Goal: Task Accomplishment & Management: Use online tool/utility

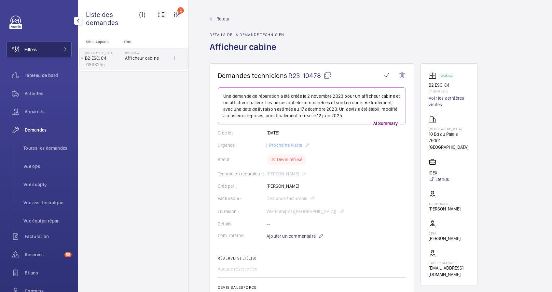
click at [63, 47] on mat-icon at bounding box center [65, 49] width 4 height 4
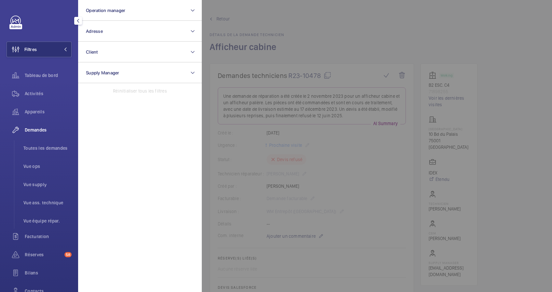
click at [286, 16] on div at bounding box center [478, 146] width 552 height 292
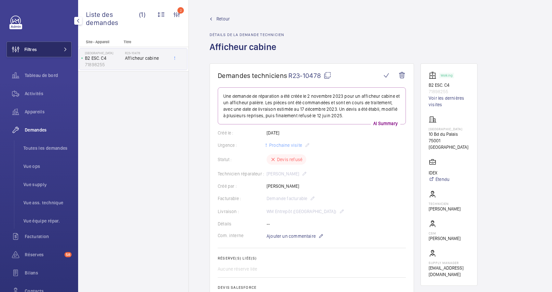
click at [41, 46] on button "Filtres" at bounding box center [39, 50] width 65 height 16
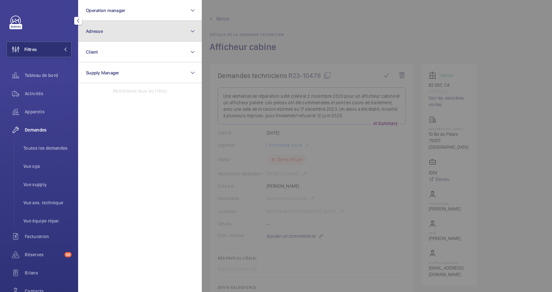
click at [147, 32] on button "Adresse" at bounding box center [140, 31] width 124 height 21
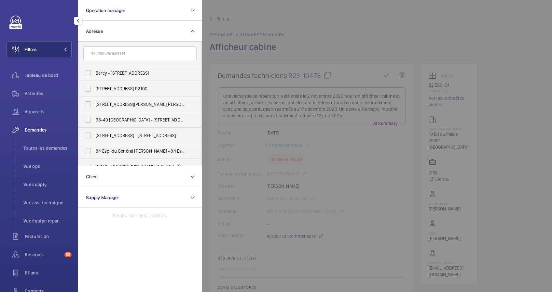
click at [135, 55] on input "text" at bounding box center [139, 54] width 113 height 14
type input "2 ch"
click at [127, 70] on span "[STREET_ADDRESS]" at bounding box center [140, 73] width 89 height 7
click at [94, 70] on input "[STREET_ADDRESS]" at bounding box center [87, 73] width 13 height 13
checkbox input "true"
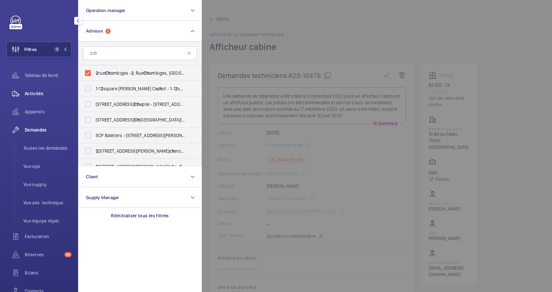
click at [31, 93] on span "Activités" at bounding box center [48, 93] width 47 height 7
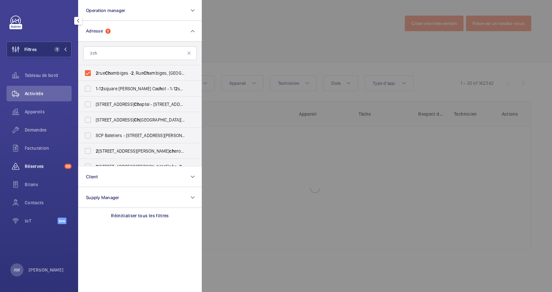
click at [41, 164] on span "Réserves" at bounding box center [43, 166] width 37 height 7
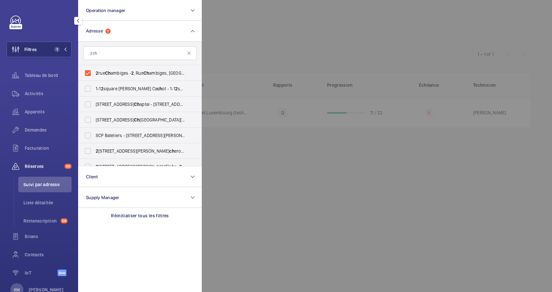
click at [312, 47] on div at bounding box center [478, 146] width 552 height 292
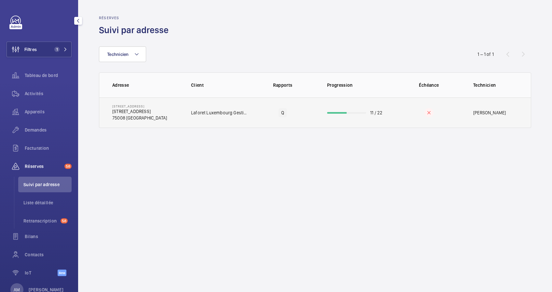
click at [359, 111] on td "11 / 22" at bounding box center [356, 113] width 78 height 31
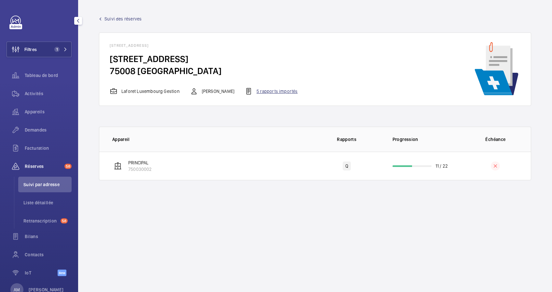
click at [271, 92] on div "5 rapports importés" at bounding box center [271, 92] width 53 height 8
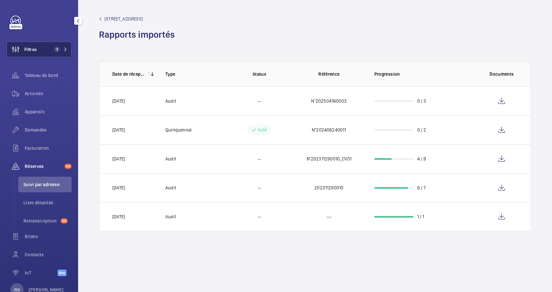
click at [60, 47] on span "1" at bounding box center [60, 49] width 16 height 5
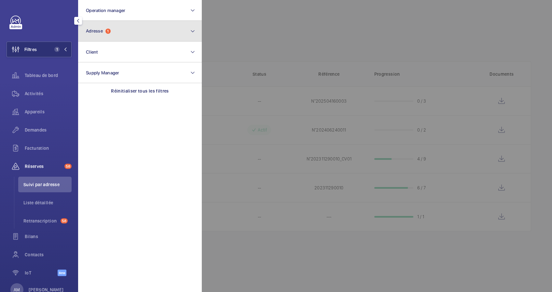
click at [106, 32] on span "1" at bounding box center [107, 31] width 5 height 5
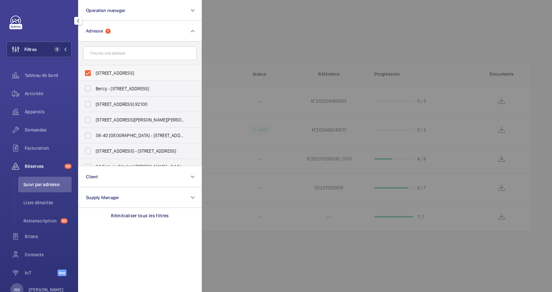
click at [89, 75] on label "2 rue Chambiges - 2, Rue Chambiges, 75008 PARIS, PARIS 75008" at bounding box center [134, 73] width 113 height 16
click at [89, 75] on input "2 rue Chambiges - 2, Rue Chambiges, 75008 PARIS, PARIS 75008" at bounding box center [87, 73] width 13 height 13
checkbox input "false"
click at [117, 55] on input "text" at bounding box center [139, 54] width 113 height 14
paste input "16 RUE QUINCAMPOIX"
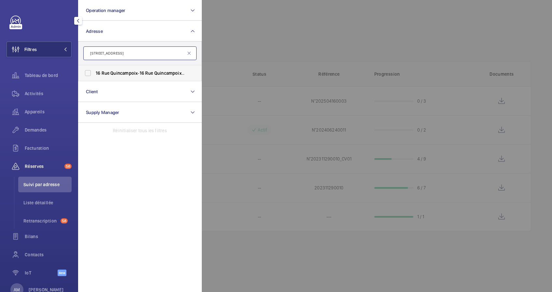
type input "16 RUE QUINCAMPOIX"
click at [131, 72] on span "Quincampoix" at bounding box center [123, 73] width 27 height 5
click at [94, 72] on input "16 Rue Quincampoix - 16 Rue Quincampoix , 75004 PARIS, PARIS 75004" at bounding box center [87, 73] width 13 height 13
checkbox input "true"
click at [40, 94] on span "Activités" at bounding box center [48, 93] width 47 height 7
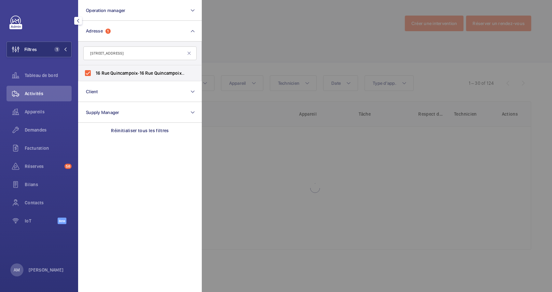
click at [237, 28] on div at bounding box center [478, 146] width 552 height 292
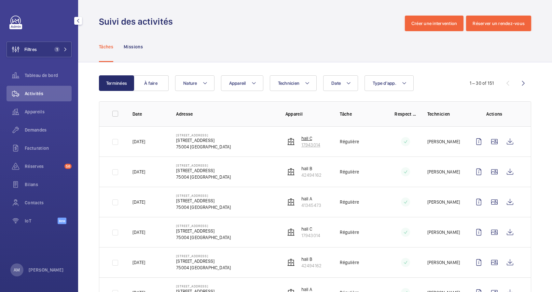
click at [305, 141] on p "hall C" at bounding box center [310, 138] width 19 height 7
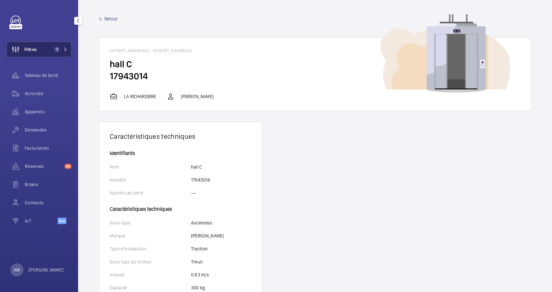
click at [56, 48] on span "1" at bounding box center [56, 49] width 5 height 5
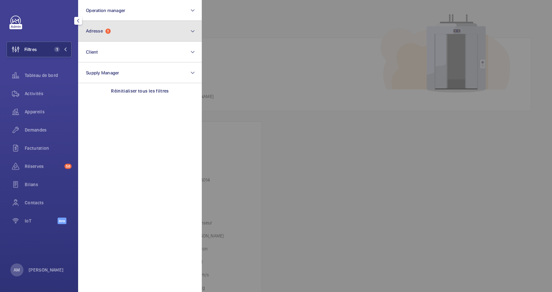
click at [133, 33] on button "Adresse 1" at bounding box center [140, 31] width 124 height 21
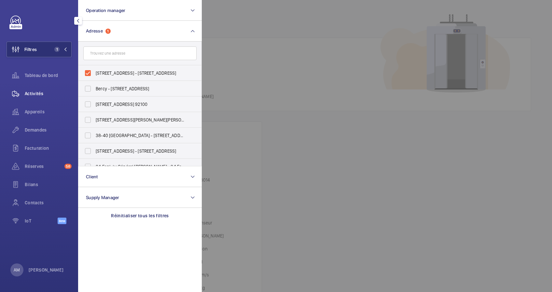
click at [42, 90] on span "Activités" at bounding box center [48, 93] width 47 height 7
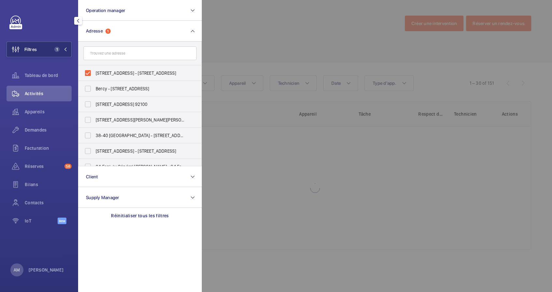
click at [422, 49] on div at bounding box center [478, 146] width 552 height 292
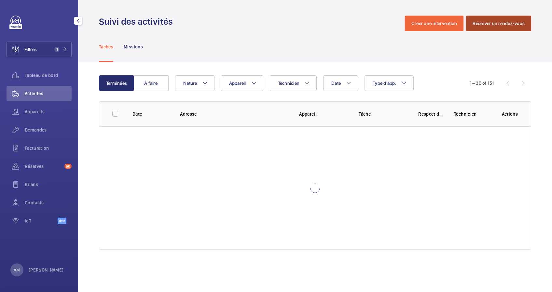
click at [493, 23] on button "Réserver un rendez-vous" at bounding box center [498, 24] width 65 height 16
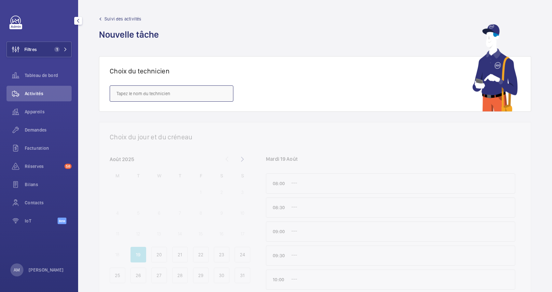
click at [206, 96] on input "text" at bounding box center [172, 94] width 124 height 16
click at [148, 144] on span "[PERSON_NAME]" at bounding box center [132, 145] width 33 height 7
type input "[PERSON_NAME]"
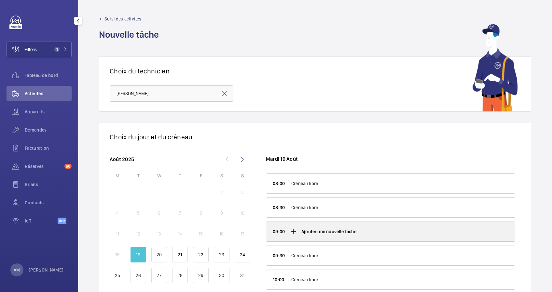
click at [288, 234] on div "Ajouter une nouvelle tâche" at bounding box center [390, 232] width 249 height 20
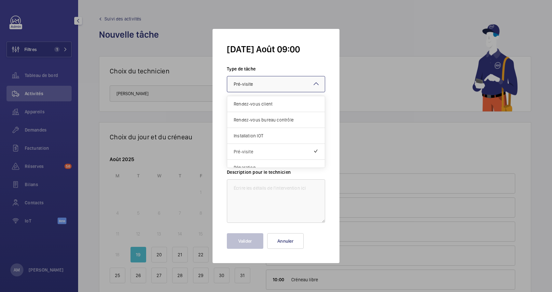
click at [282, 84] on div at bounding box center [276, 84] width 98 height 16
click at [247, 120] on span "Rendez-vous bureau contrôle" at bounding box center [276, 120] width 85 height 7
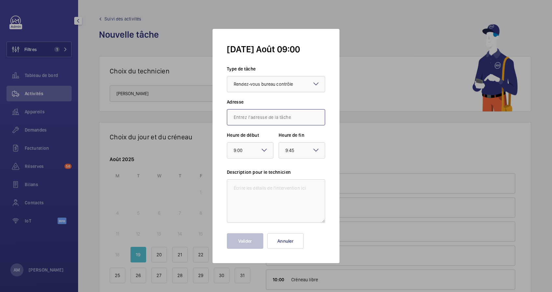
paste input "16 RUE QUINCAMPOIX"
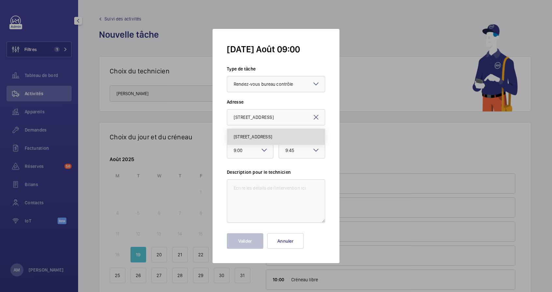
click at [267, 135] on span "16 Rue Quincampoix, 75004 PARIS, 75004 PARIS" at bounding box center [253, 137] width 38 height 7
type input "16 Rue Quincampoix, 75004 PARIS, 75004 PARIS"
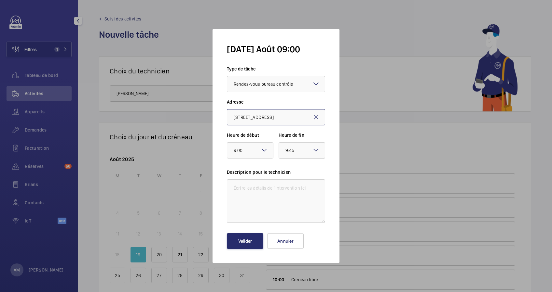
click at [309, 152] on div "× 9:45" at bounding box center [297, 151] width 25 height 8
click at [299, 187] on span "10:00" at bounding box center [301, 186] width 33 height 7
click at [232, 195] on textarea at bounding box center [276, 202] width 98 height 44
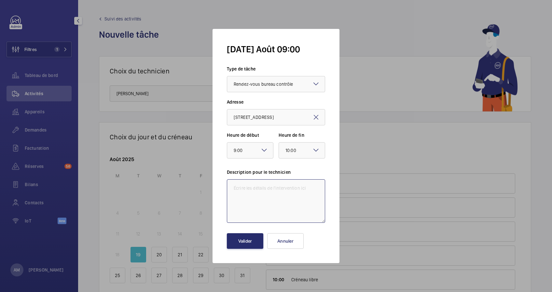
paste textarea "Bonjour Madame, Nous vous informons d’une visite organisée par le bureau Verita…"
click at [234, 198] on textarea "Bonjour Madame, Nous vous informons d’une visite organisée par le bureau Verita…" at bounding box center [276, 202] width 98 height 44
click at [277, 210] on textarea "Nous vous informons d’une visite organisée par le bureau Veritas, concernant la…" at bounding box center [276, 202] width 98 height 44
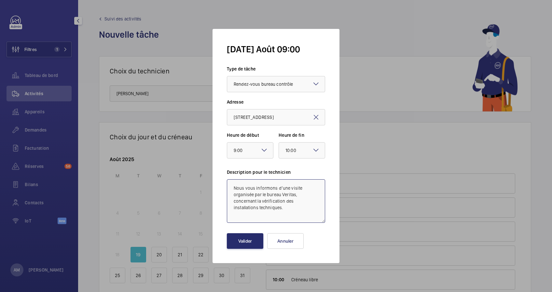
click at [266, 208] on textarea "Nous vous informons d’une visite organisée par le bureau Veritas, concernant la…" at bounding box center [276, 202] width 98 height 44
paste textarea "BA SAMBA"
paste textarea "07-89-24-04-10"
type textarea "Nous vous informons d’une visite organisée par le bureau Veritas, concernant la…"
click at [252, 238] on button "Valider" at bounding box center [245, 242] width 36 height 16
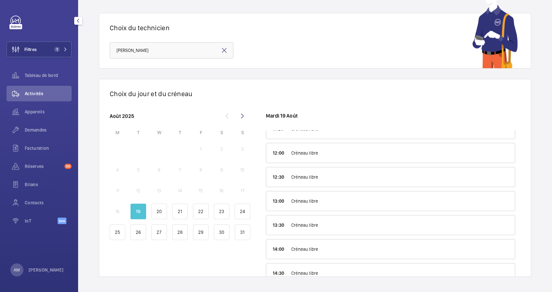
scroll to position [193, 0]
click at [243, 115] on mat-icon at bounding box center [243, 116] width 16 height 16
click at [226, 116] on mat-icon at bounding box center [227, 116] width 16 height 16
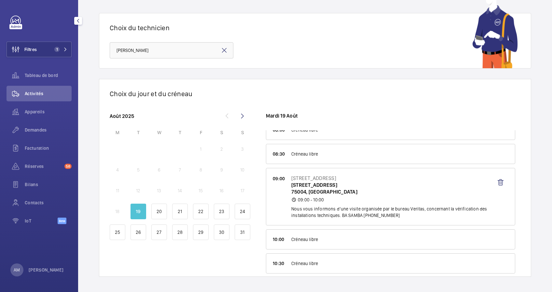
scroll to position [0, 0]
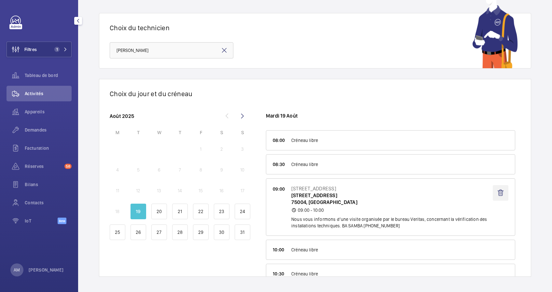
click at [493, 191] on wm-front-icon-button at bounding box center [501, 193] width 16 height 16
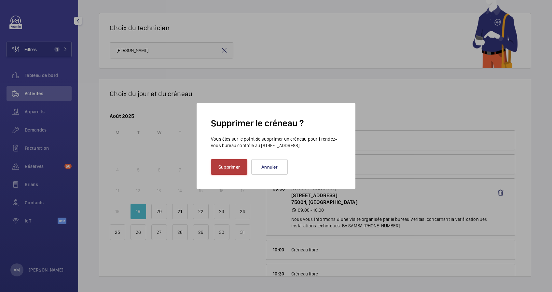
click at [221, 166] on button "Supprimer" at bounding box center [229, 167] width 36 height 16
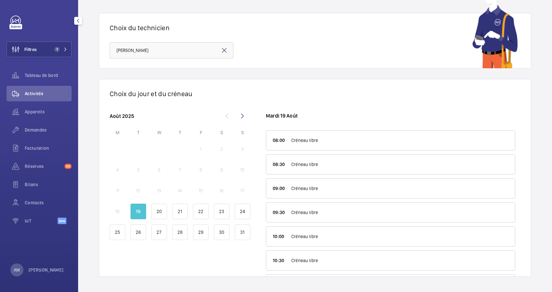
click at [262, 112] on wm-front-time-slot-list "Mardi 19 Août 08:00 Créneau libre Ajouter une nouvelle tâche 08:30 Créneau libr…" at bounding box center [385, 192] width 270 height 169
click at [245, 114] on mat-icon at bounding box center [243, 116] width 16 height 16
click at [198, 211] on p "24" at bounding box center [200, 212] width 5 height 7
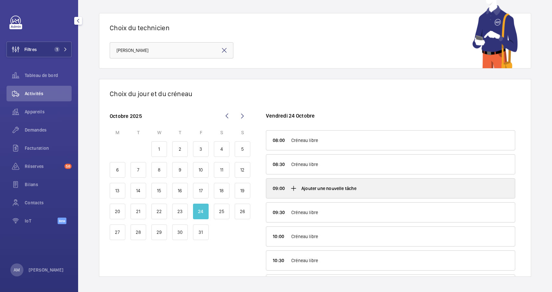
click at [290, 185] on mat-icon at bounding box center [294, 189] width 8 height 8
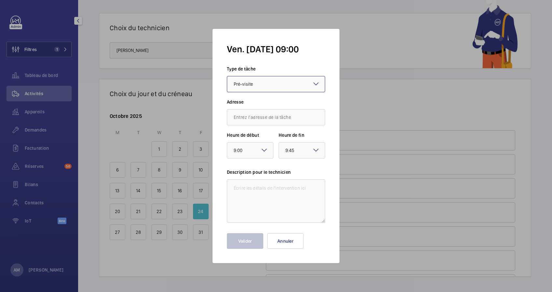
click at [268, 90] on div at bounding box center [276, 84] width 98 height 16
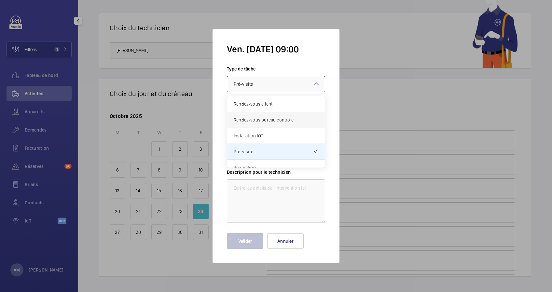
click at [264, 118] on span "Rendez-vous bureau contrôle" at bounding box center [276, 120] width 85 height 7
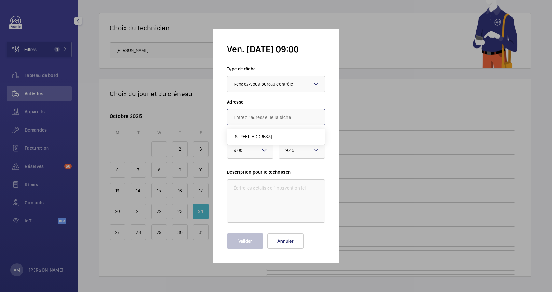
click at [264, 119] on input "text" at bounding box center [276, 117] width 98 height 16
click at [264, 136] on span "16 Rue Quincampoix, 75004 PARIS, 75004 PARIS" at bounding box center [253, 137] width 38 height 7
type input "16 Rue Quincampoix, 75004 PARIS, 75004 PARIS"
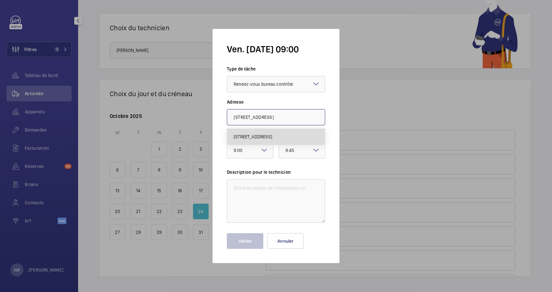
scroll to position [0, 23]
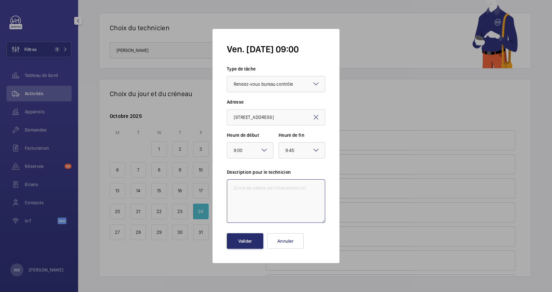
click at [246, 193] on textarea at bounding box center [276, 202] width 98 height 44
paste textarea "07-89-24-04-10"
click at [233, 188] on textarea "07-89-24-04-10" at bounding box center [276, 202] width 98 height 44
paste textarea "BA SAMBA"
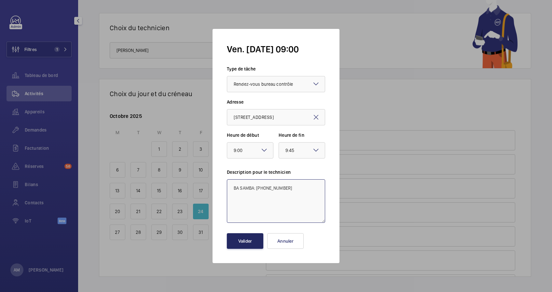
type textarea "BA SAMBA: 07-89-24-04-10"
click at [242, 238] on button "Valider" at bounding box center [245, 242] width 36 height 16
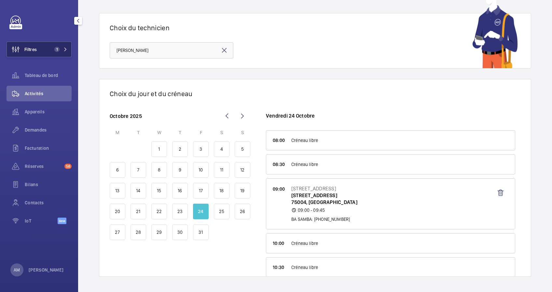
click at [58, 49] on span "1" at bounding box center [56, 49] width 5 height 5
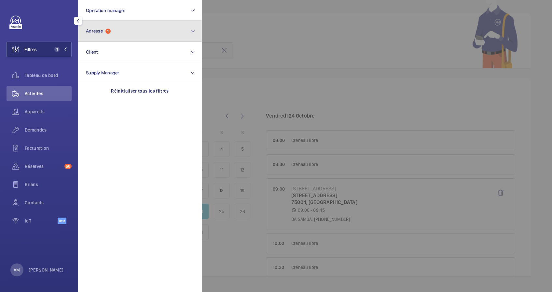
click at [129, 35] on button "Adresse 1" at bounding box center [140, 31] width 124 height 21
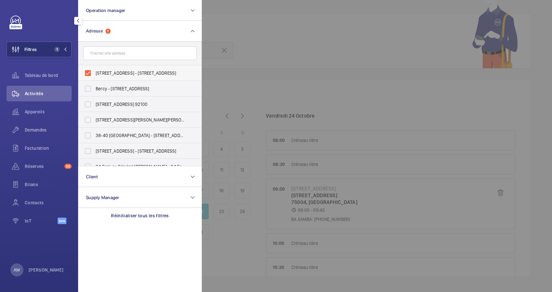
click at [88, 72] on label "16 Rue Quincampoix - 16 Rue Quincampoix, 75004 PARIS, PARIS 75004" at bounding box center [134, 73] width 113 height 16
click at [88, 72] on input "16 Rue Quincampoix - 16 Rue Quincampoix, 75004 PARIS, PARIS 75004" at bounding box center [87, 73] width 13 height 13
checkbox input "false"
click at [102, 55] on input "text" at bounding box center [139, 54] width 113 height 14
paste input "14 Delambre"
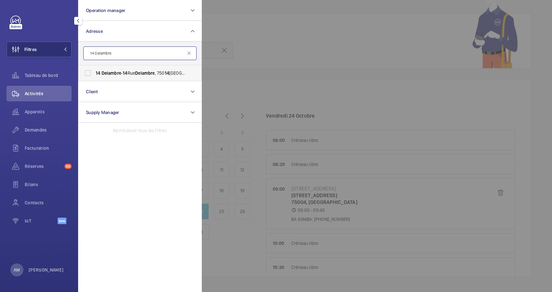
type input "14 Delambre"
click at [107, 72] on span "Delambre" at bounding box center [112, 73] width 20 height 5
click at [94, 72] on input "14 Delambre - 14 Rue Delambre , 750 14 PARIS, PARIS 750 14" at bounding box center [87, 73] width 13 height 13
checkbox input "true"
click at [41, 109] on span "Appareils" at bounding box center [48, 112] width 47 height 7
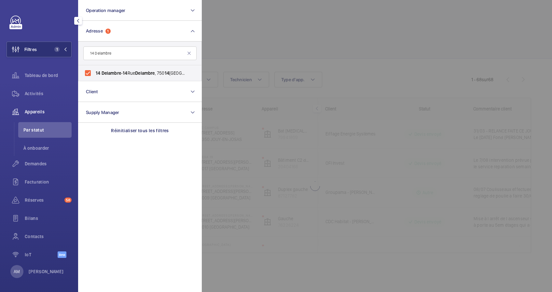
click at [260, 20] on div at bounding box center [478, 146] width 552 height 292
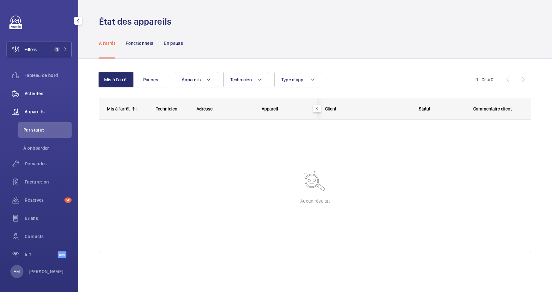
click at [38, 88] on div "Activités" at bounding box center [39, 94] width 65 height 16
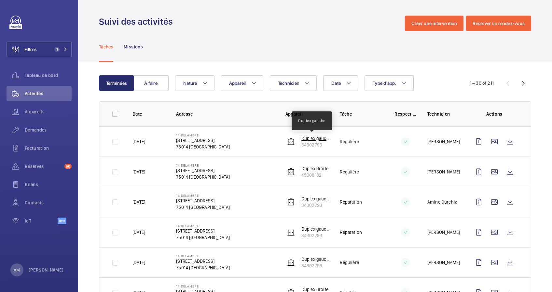
click at [305, 137] on p "Duplex gauche" at bounding box center [315, 138] width 28 height 7
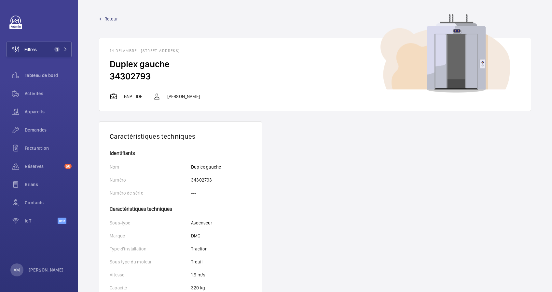
click at [107, 17] on span "Retour" at bounding box center [110, 19] width 13 height 7
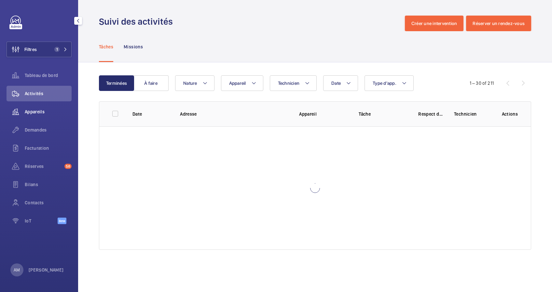
click at [39, 108] on div "Appareils" at bounding box center [39, 112] width 65 height 16
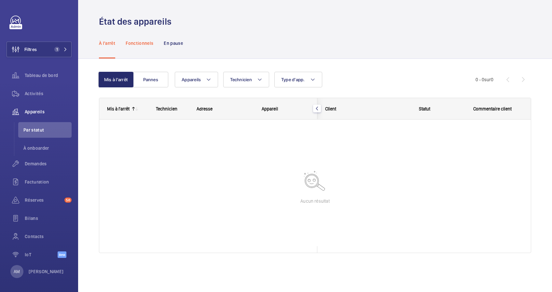
click at [145, 42] on p "Fonctionnels" at bounding box center [140, 43] width 28 height 7
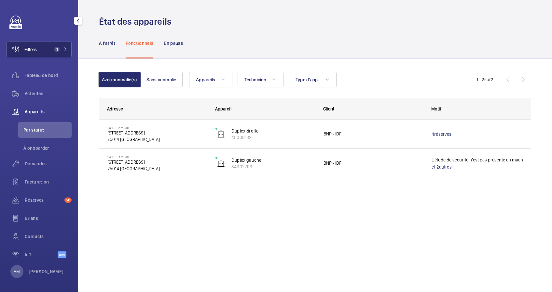
click at [61, 46] on button "Filtres 1" at bounding box center [39, 50] width 65 height 16
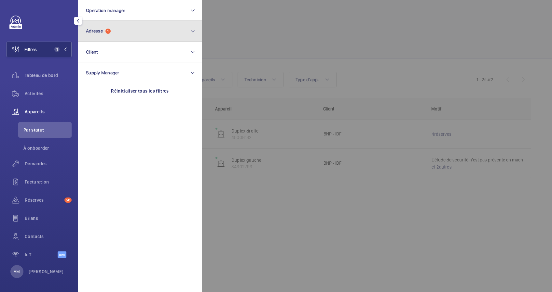
click at [105, 38] on button "Adresse 1" at bounding box center [140, 31] width 124 height 21
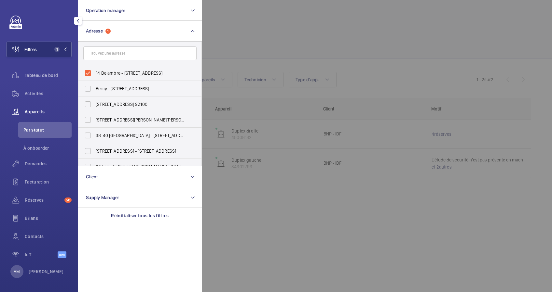
click at [87, 73] on label "14 Delambre - 14 Rue Delambre, 75014 PARIS, PARIS 75014" at bounding box center [134, 73] width 113 height 16
click at [87, 73] on input "14 Delambre - 14 Rue Delambre, 75014 PARIS, PARIS 75014" at bounding box center [87, 73] width 13 height 13
checkbox input "false"
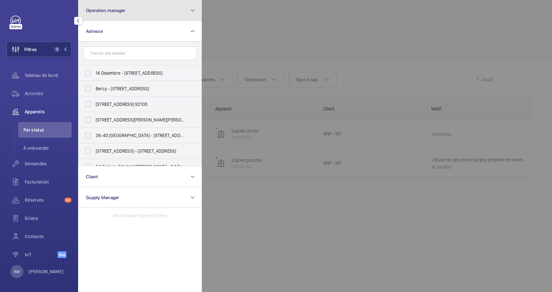
click at [155, 13] on button "Operation manager" at bounding box center [140, 10] width 124 height 21
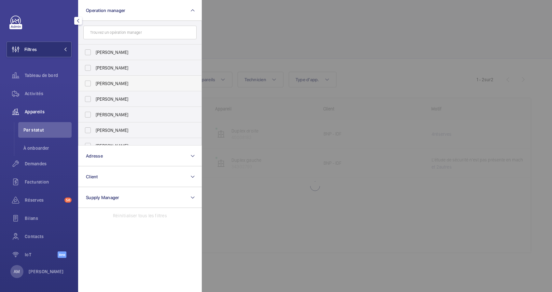
click at [120, 84] on span "[PERSON_NAME]" at bounding box center [140, 83] width 89 height 7
click at [94, 84] on input "[PERSON_NAME]" at bounding box center [87, 83] width 13 height 13
checkbox input "true"
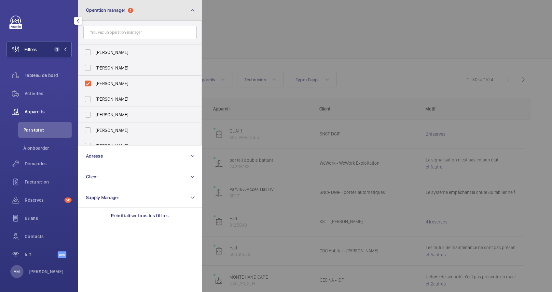
click at [182, 18] on button "Operation manager 1" at bounding box center [140, 10] width 124 height 21
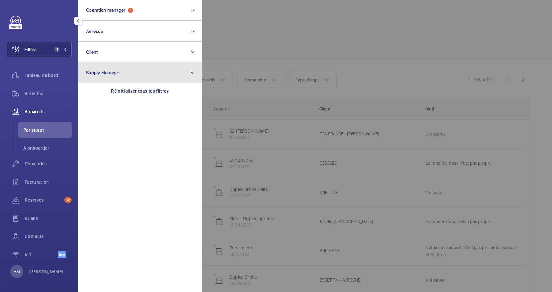
click at [148, 67] on button "Supply Manager" at bounding box center [140, 72] width 124 height 21
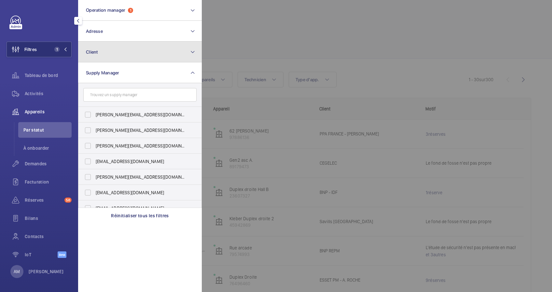
click at [148, 51] on button "Client" at bounding box center [140, 52] width 124 height 21
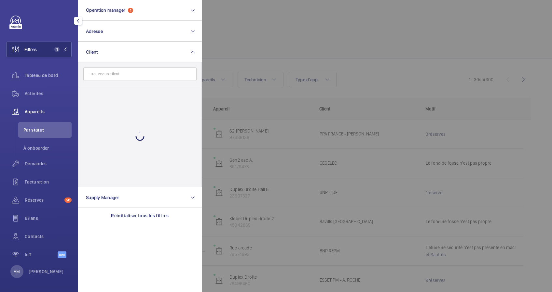
click at [138, 76] on input "text" at bounding box center [139, 74] width 113 height 14
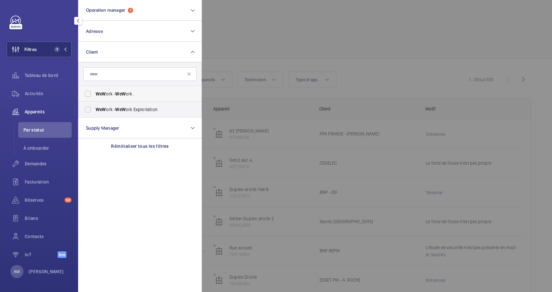
type input "wew"
click at [91, 91] on label "WeW ork - WeW ork ." at bounding box center [134, 94] width 113 height 16
click at [91, 91] on input "WeW ork - WeW ork ." at bounding box center [87, 94] width 13 height 13
checkbox input "true"
click at [91, 109] on label "WeW ork - WeW ork Exploitation" at bounding box center [134, 110] width 113 height 16
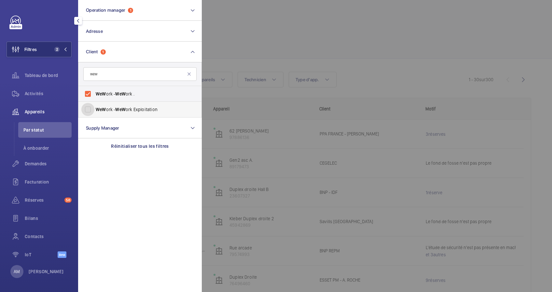
click at [91, 109] on input "WeW ork - WeW ork Exploitation" at bounding box center [87, 109] width 13 height 13
checkbox input "true"
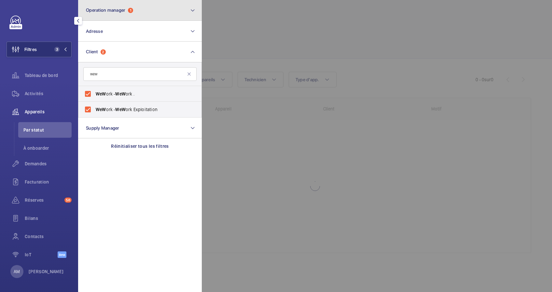
click at [174, 10] on button "Operation manager 1" at bounding box center [140, 10] width 124 height 21
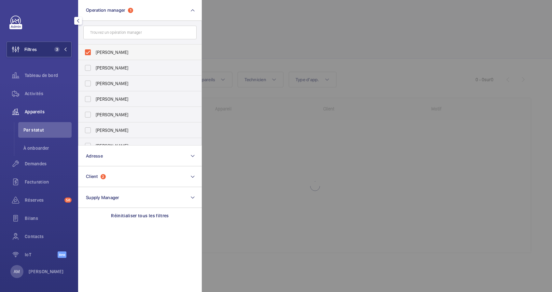
click at [94, 51] on label "[PERSON_NAME]" at bounding box center [134, 53] width 113 height 16
click at [94, 51] on input "[PERSON_NAME]" at bounding box center [87, 52] width 13 height 13
checkbox input "false"
click at [263, 23] on div at bounding box center [478, 146] width 552 height 292
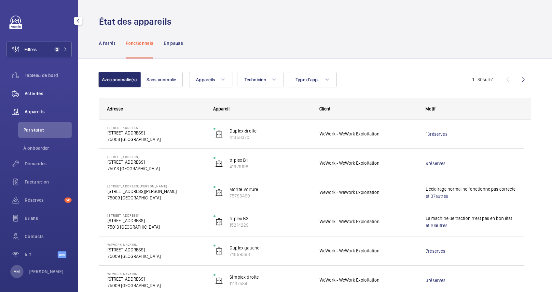
click at [41, 92] on span "Activités" at bounding box center [48, 93] width 47 height 7
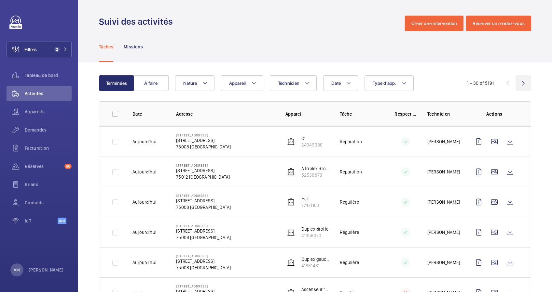
click at [515, 83] on wm-front-icon-button at bounding box center [523, 83] width 16 height 16
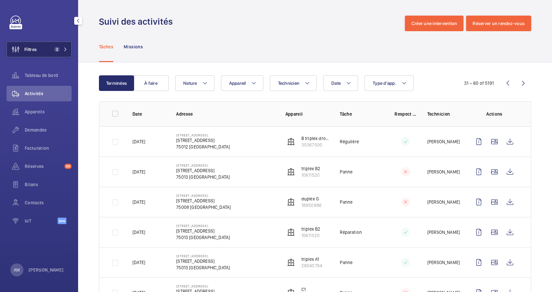
click at [65, 50] on mat-icon at bounding box center [65, 49] width 4 height 4
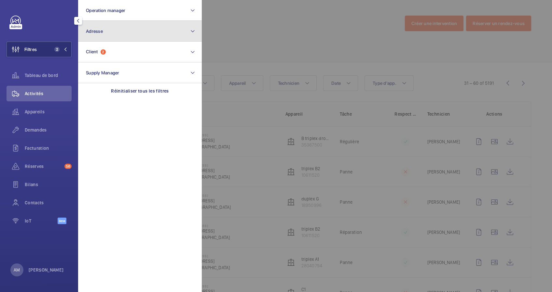
click at [135, 36] on button "Adresse" at bounding box center [140, 31] width 124 height 21
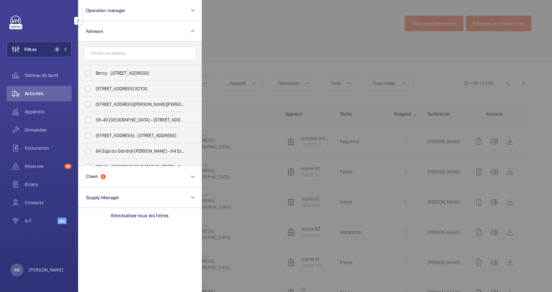
click at [133, 49] on input "text" at bounding box center [139, 54] width 113 height 14
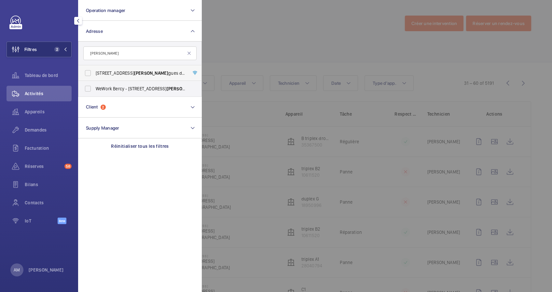
type input "piro"
click at [122, 68] on label "8 Rue des Piro gues de Bercy - 8 Rue des Piro gues de Bercy, 75012 PARIS, PARIS…" at bounding box center [134, 73] width 113 height 16
click at [94, 68] on input "8 Rue des Piro gues de Bercy - 8 Rue des Piro gues de Bercy, 75012 PARIS, PARIS…" at bounding box center [87, 73] width 13 height 13
checkbox input "true"
click at [100, 90] on span "WeWork Bercy - 8 Rue des Piro gues de Bercy, PARIS 75012" at bounding box center [140, 89] width 89 height 7
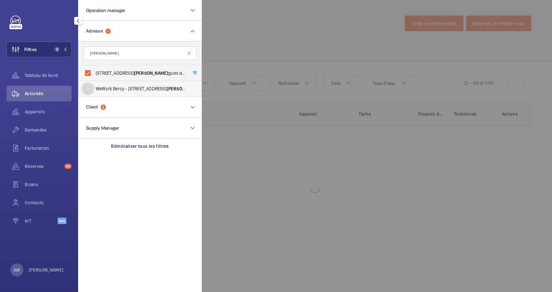
click at [94, 90] on input "WeWork Bercy - 8 Rue des Piro gues de Bercy, PARIS 75012" at bounding box center [87, 88] width 13 height 13
checkbox input "true"
click at [249, 29] on div at bounding box center [478, 146] width 552 height 292
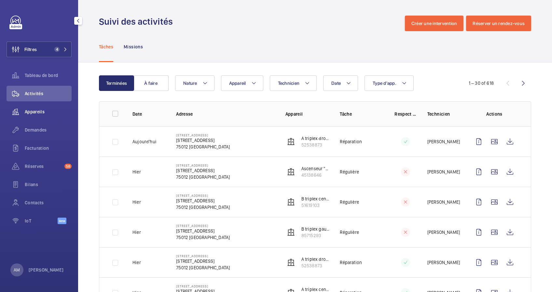
click at [30, 106] on div "Appareils" at bounding box center [39, 112] width 65 height 16
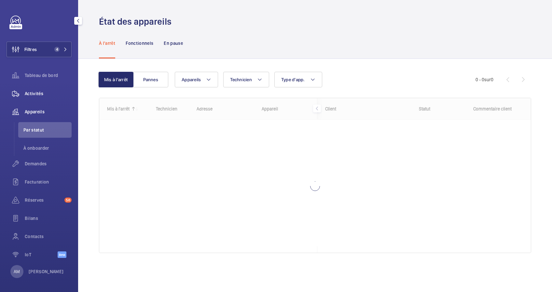
click at [32, 97] on span "Activités" at bounding box center [48, 93] width 47 height 7
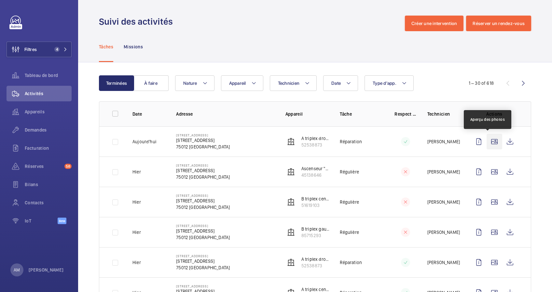
click at [490, 142] on wm-front-icon-button at bounding box center [494, 142] width 16 height 16
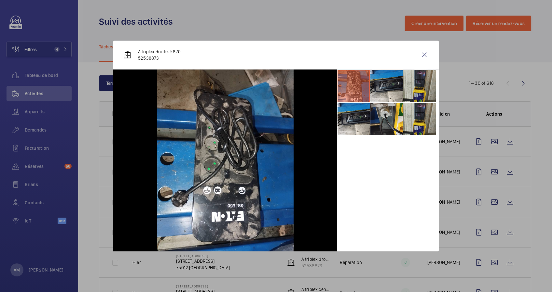
click at [481, 92] on div at bounding box center [276, 146] width 552 height 292
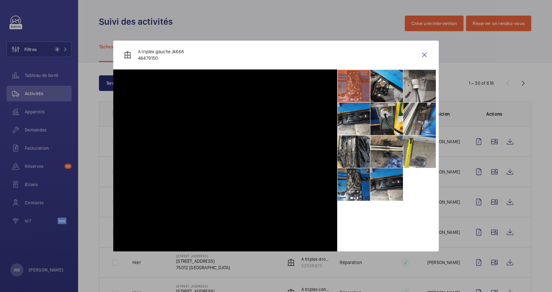
scroll to position [130, 0]
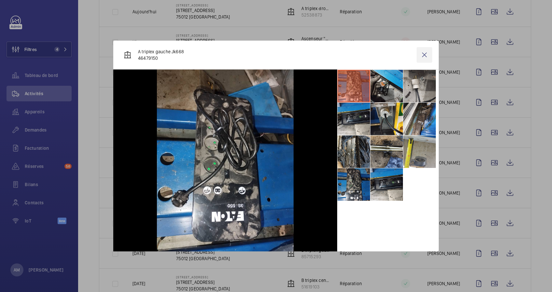
click at [425, 49] on wm-front-icon-button at bounding box center [424, 55] width 16 height 16
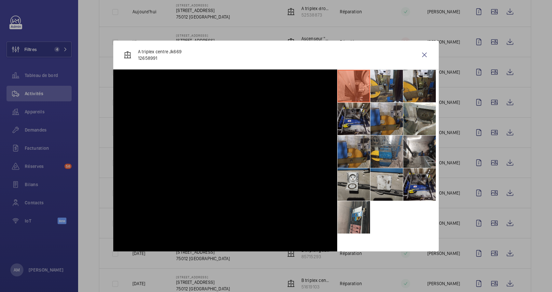
scroll to position [348, 0]
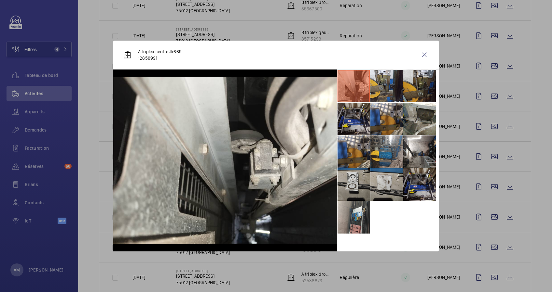
click at [487, 154] on div at bounding box center [276, 146] width 552 height 292
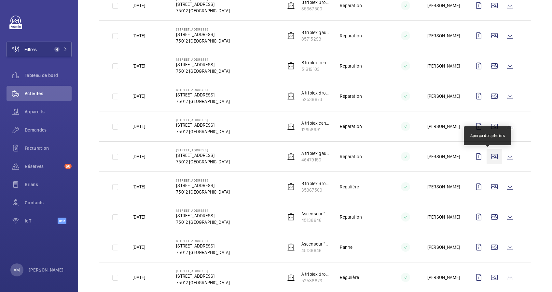
click at [487, 158] on wm-front-icon-button at bounding box center [494, 157] width 16 height 16
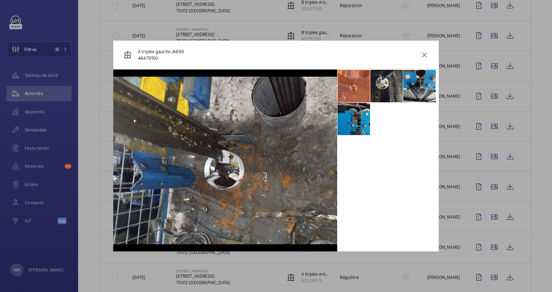
click at [485, 223] on div at bounding box center [276, 146] width 552 height 292
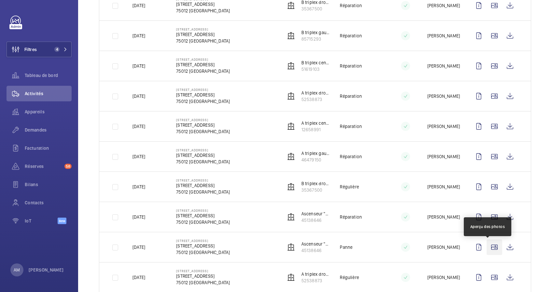
click at [488, 246] on wm-front-icon-button at bounding box center [494, 248] width 16 height 16
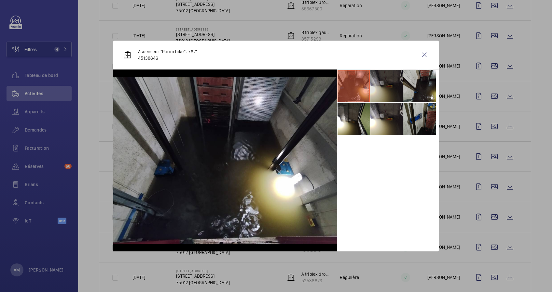
click at [380, 86] on li at bounding box center [386, 86] width 33 height 33
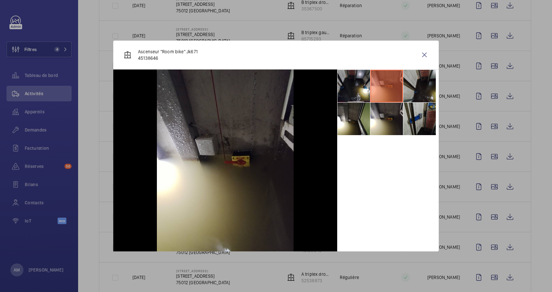
click at [414, 88] on li at bounding box center [419, 86] width 33 height 33
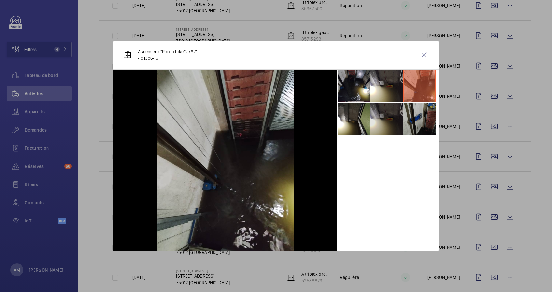
click at [376, 125] on li at bounding box center [386, 119] width 33 height 33
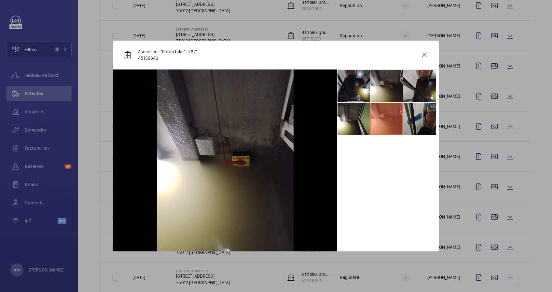
drag, startPoint x: 427, startPoint y: 54, endPoint x: 400, endPoint y: 59, distance: 27.2
click at [427, 54] on wm-front-icon-button at bounding box center [424, 55] width 16 height 16
click at [49, 41] on div "Filtres 4 Tableau de bord Activités Appareils Demandes Facturation Réserves 58 …" at bounding box center [39, 124] width 65 height 216
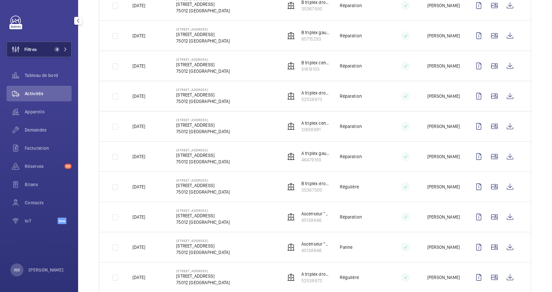
click at [62, 49] on span "4" at bounding box center [60, 49] width 16 height 5
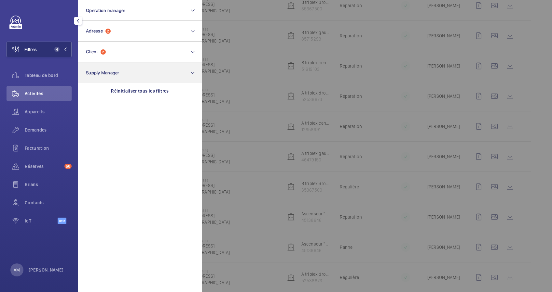
click at [131, 86] on div "Réinitialiser tous les filtres" at bounding box center [140, 91] width 124 height 16
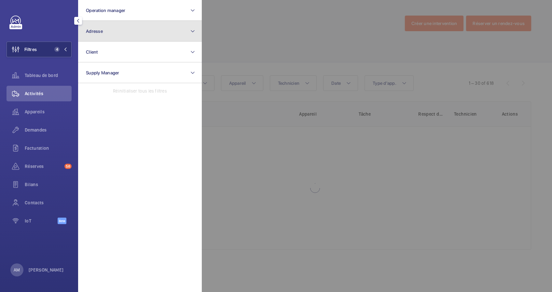
click at [152, 30] on button "Adresse" at bounding box center [140, 31] width 124 height 21
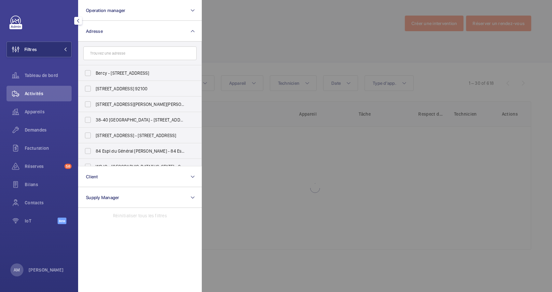
click at [133, 54] on input "text" at bounding box center [139, 54] width 113 height 14
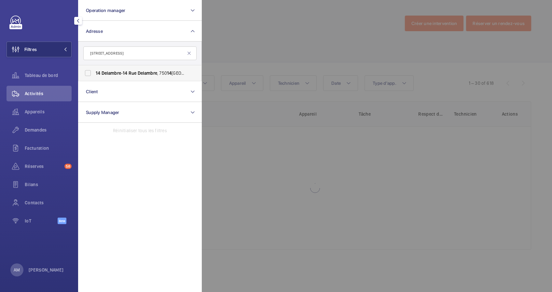
type input "14 RUE DELAMBRE"
click at [94, 71] on label "14 Delambre - 14 Rue Delambre , 750 14 PARIS, PARIS 750 14" at bounding box center [134, 73] width 113 height 16
click at [94, 71] on input "14 Delambre - 14 Rue Delambre , 750 14 PARIS, PARIS 750 14" at bounding box center [87, 73] width 13 height 13
checkbox input "true"
click at [32, 104] on div "Appareils" at bounding box center [39, 112] width 65 height 16
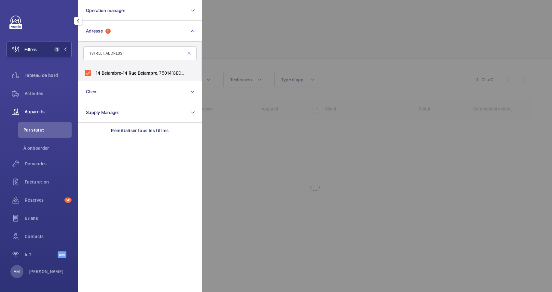
click at [251, 46] on div at bounding box center [478, 146] width 552 height 292
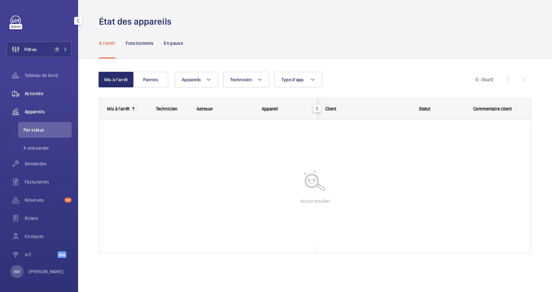
click at [36, 96] on span "Activités" at bounding box center [48, 93] width 47 height 7
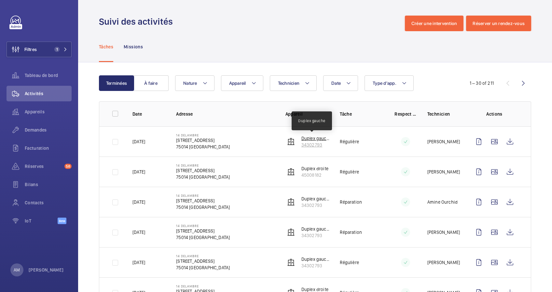
click at [314, 141] on p "Duplex gauche" at bounding box center [315, 138] width 28 height 7
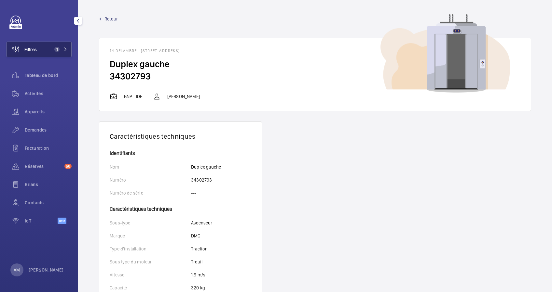
click at [62, 45] on button "Filtres 1" at bounding box center [39, 50] width 65 height 16
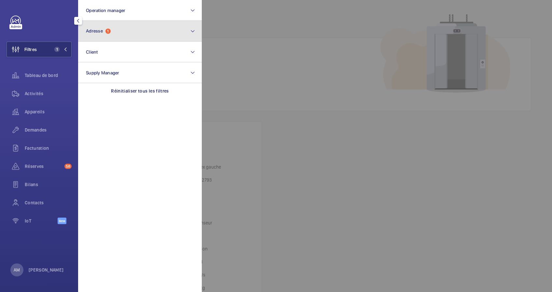
click at [104, 33] on span "Adresse 1" at bounding box center [98, 31] width 25 height 6
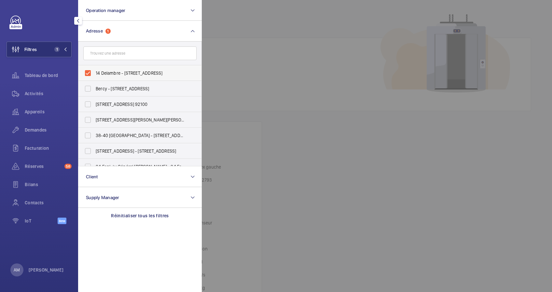
click at [87, 75] on label "14 Delambre - 14 Rue Delambre, 75014 PARIS, PARIS 75014" at bounding box center [134, 73] width 113 height 16
click at [87, 75] on input "14 Delambre - 14 Rue Delambre, 75014 PARIS, PARIS 75014" at bounding box center [87, 73] width 13 height 13
checkbox input "false"
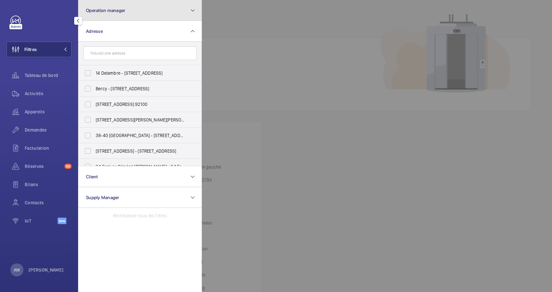
click at [150, 15] on button "Operation manager" at bounding box center [140, 10] width 124 height 21
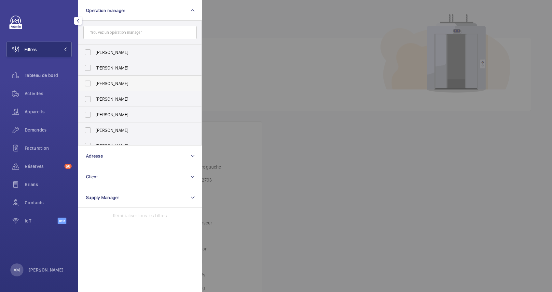
click at [107, 82] on span "[PERSON_NAME]" at bounding box center [140, 83] width 89 height 7
click at [94, 82] on input "[PERSON_NAME]" at bounding box center [87, 83] width 13 height 13
checkbox input "true"
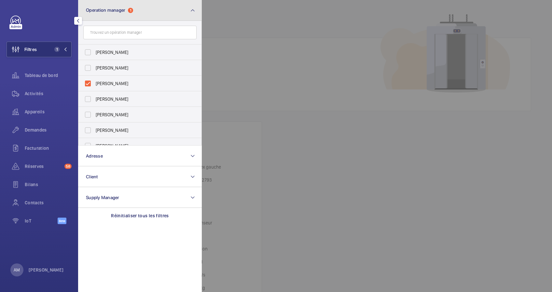
click at [174, 15] on button "Operation manager 1" at bounding box center [140, 10] width 124 height 21
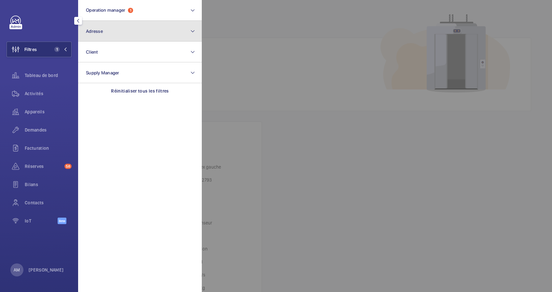
click at [161, 31] on button "Adresse" at bounding box center [140, 31] width 124 height 21
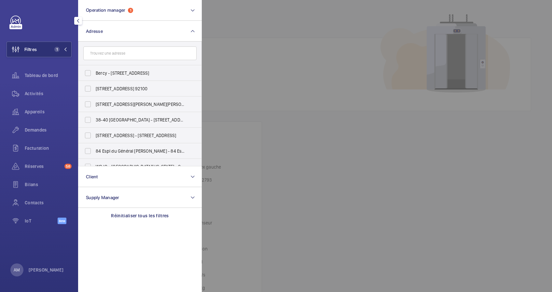
click at [140, 55] on input "text" at bounding box center [139, 54] width 113 height 14
type input "-"
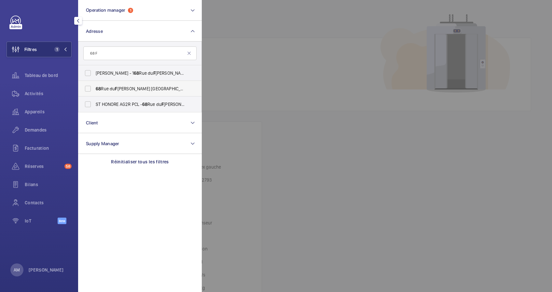
type input "68 F"
click at [90, 88] on label "68 Rue du F aubourg Saint-Honoré - 68 Rue du F aubourg Saint-Honoré, 75008 PARI…" at bounding box center [134, 89] width 113 height 16
click at [90, 88] on input "68 Rue du F aubourg Saint-Honoré - 68 Rue du F aubourg Saint-Honoré, 75008 PARI…" at bounding box center [87, 88] width 13 height 13
checkbox input "true"
click at [86, 102] on label "ST HONORE AG2R PCL - 68 Rue du F aubourg Saint-Honoré, PARIS 75008" at bounding box center [134, 105] width 113 height 16
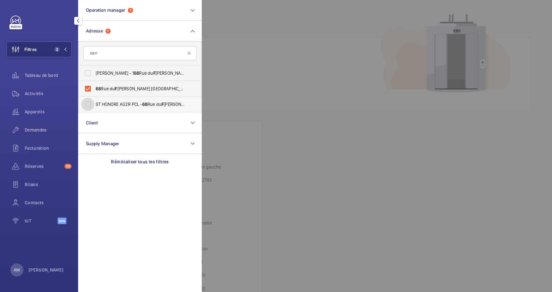
click at [86, 102] on input "ST HONORE AG2R PCL - 68 Rue du F aubourg Saint-Honoré, PARIS 75008" at bounding box center [87, 104] width 13 height 13
checkbox input "true"
click at [87, 73] on label "PAUL CEZANNE - 1 68 Rue du F aubourg Saint-Honoré, PARIS 75008" at bounding box center [134, 73] width 113 height 16
click at [87, 73] on input "PAUL CEZANNE - 1 68 Rue du F aubourg Saint-Honoré, PARIS 75008" at bounding box center [87, 73] width 13 height 13
checkbox input "true"
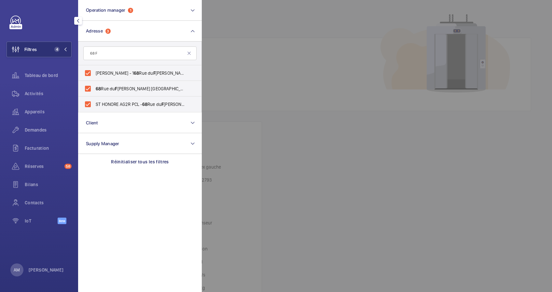
click at [28, 86] on div "Tableau de bord" at bounding box center [39, 77] width 65 height 18
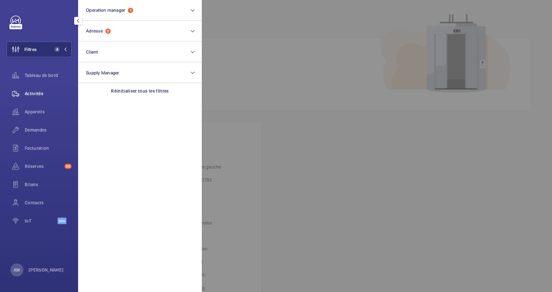
click at [40, 93] on span "Activités" at bounding box center [48, 93] width 47 height 7
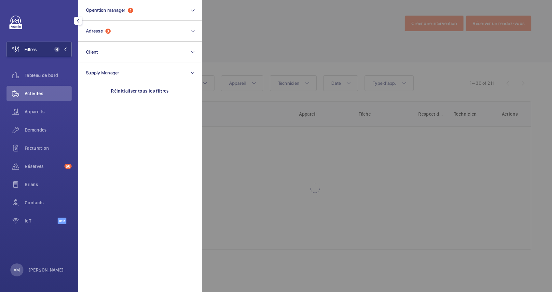
click at [228, 32] on div at bounding box center [478, 146] width 552 height 292
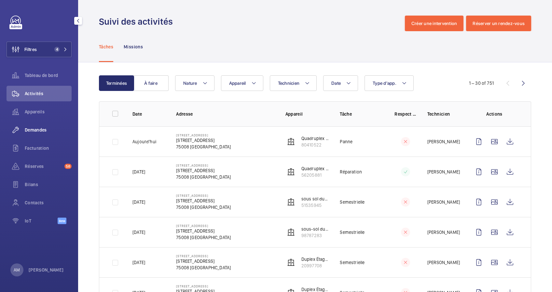
click at [34, 130] on span "Demandes" at bounding box center [48, 130] width 47 height 7
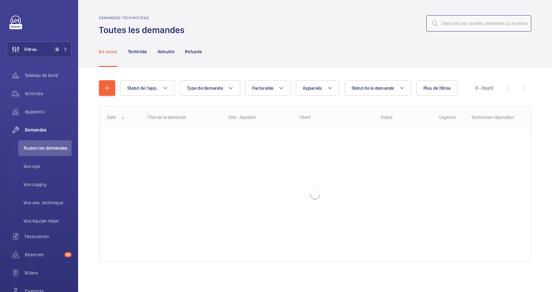
click at [471, 24] on input "text" at bounding box center [478, 23] width 105 height 16
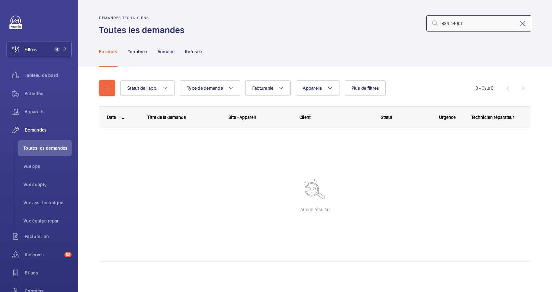
click at [443, 24] on input "R24-14001" at bounding box center [478, 23] width 105 height 16
type input "14001"
click at [64, 44] on button "Filtres 4" at bounding box center [39, 50] width 65 height 16
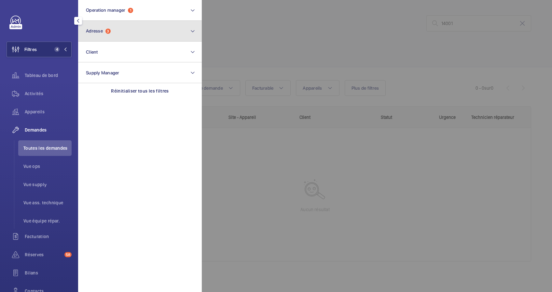
click at [122, 31] on button "Adresse 3" at bounding box center [140, 31] width 124 height 21
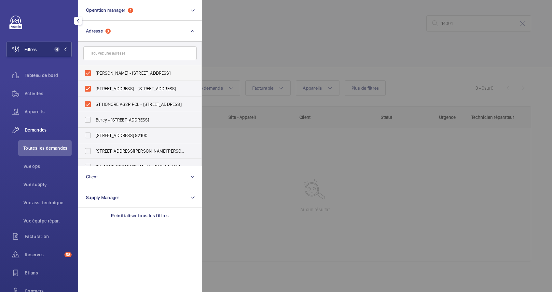
click at [88, 72] on label "PAUL CEZANNE - 168 Rue du Faubourg Saint-Honoré, PARIS 75008" at bounding box center [134, 73] width 113 height 16
click at [88, 72] on input "PAUL CEZANNE - 168 Rue du Faubourg Saint-Honoré, PARIS 75008" at bounding box center [87, 73] width 13 height 13
checkbox input "false"
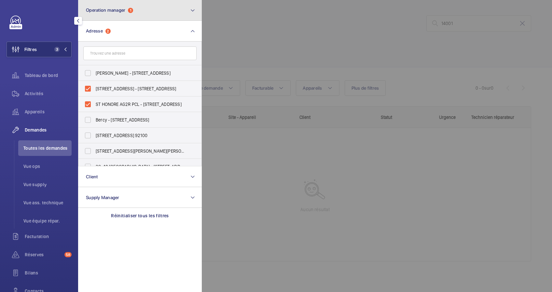
click at [176, 8] on button "Operation manager 1" at bounding box center [140, 10] width 124 height 21
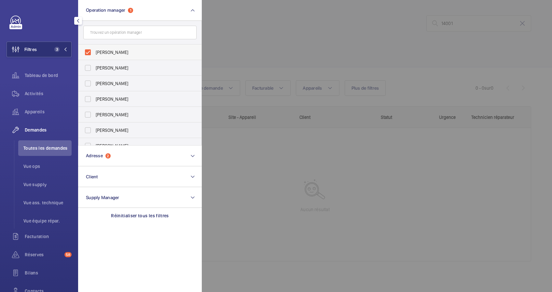
click at [91, 50] on label "[PERSON_NAME]" at bounding box center [134, 53] width 113 height 16
click at [91, 50] on input "[PERSON_NAME]" at bounding box center [87, 52] width 13 height 13
checkbox input "false"
click at [258, 32] on div at bounding box center [478, 146] width 552 height 292
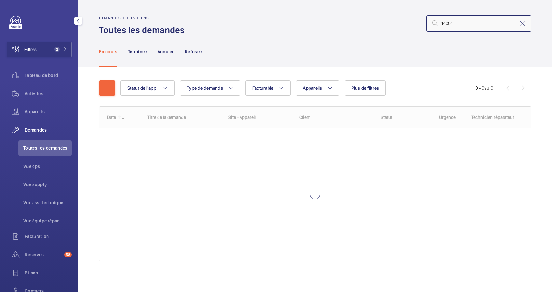
click at [435, 23] on input "14001" at bounding box center [478, 23] width 105 height 16
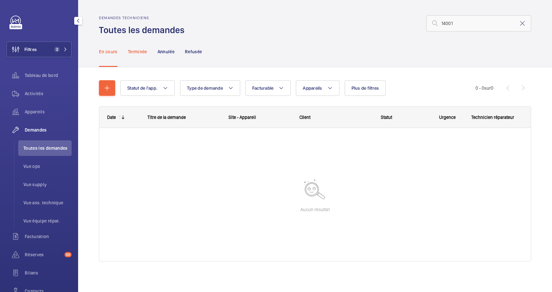
click at [132, 52] on p "Terminée" at bounding box center [137, 51] width 19 height 7
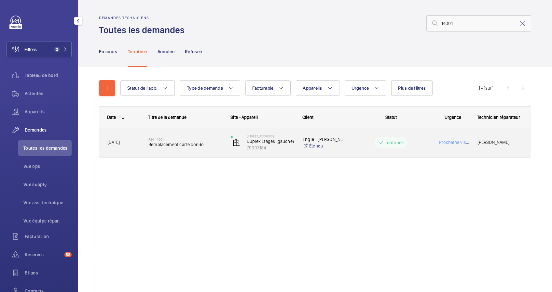
click at [182, 152] on div "R24-14001 Remplacement carte condo" at bounding box center [182, 142] width 82 height 29
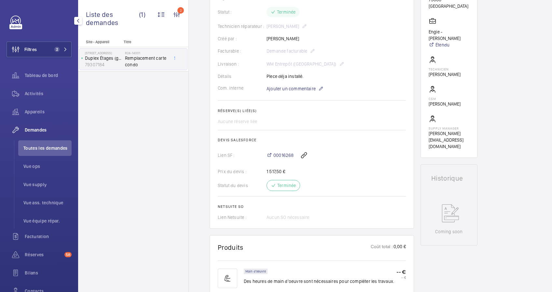
scroll to position [129, 0]
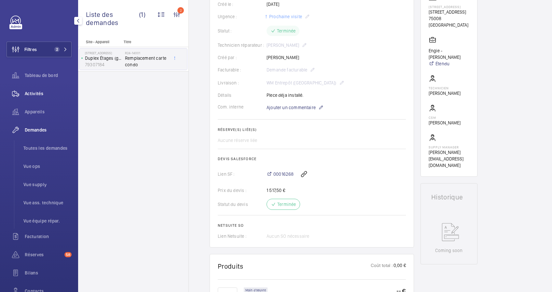
click at [33, 97] on div "Activités" at bounding box center [39, 94] width 65 height 16
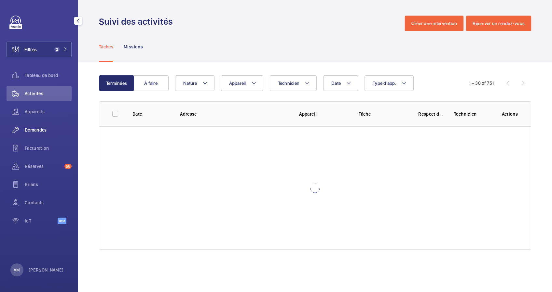
click at [34, 131] on span "Demandes" at bounding box center [48, 130] width 47 height 7
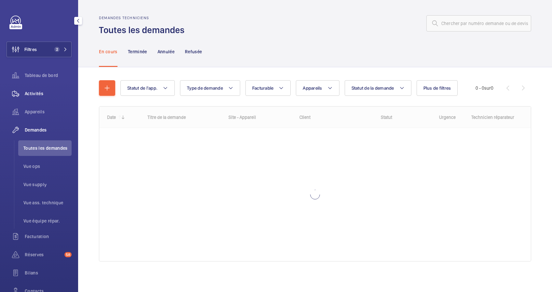
click at [38, 91] on span "Activités" at bounding box center [48, 93] width 47 height 7
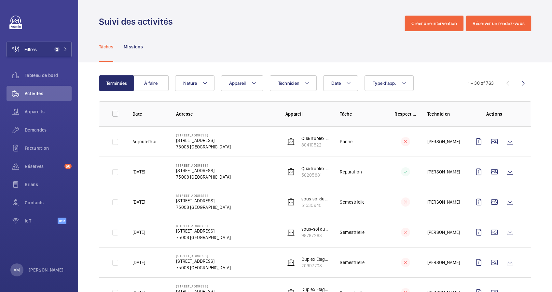
scroll to position [43, 0]
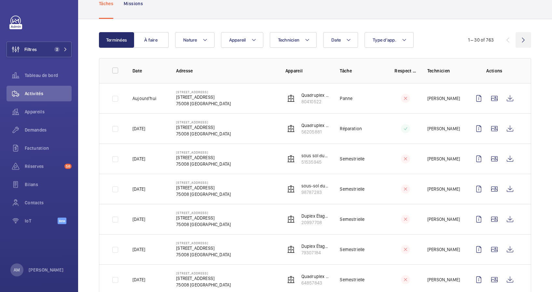
click at [517, 40] on wm-front-icon-button at bounding box center [523, 40] width 16 height 16
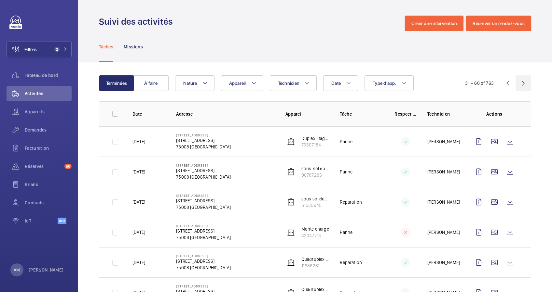
click at [515, 83] on wm-front-icon-button at bounding box center [523, 83] width 16 height 16
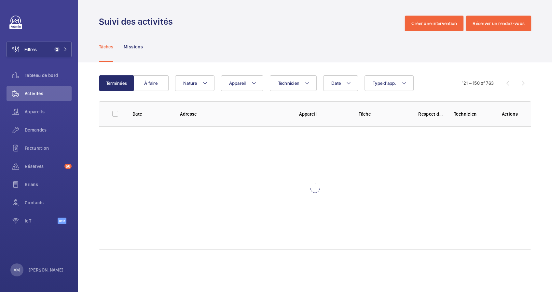
click at [515, 83] on div "121 – 150 of 763" at bounding box center [491, 83] width 80 height 8
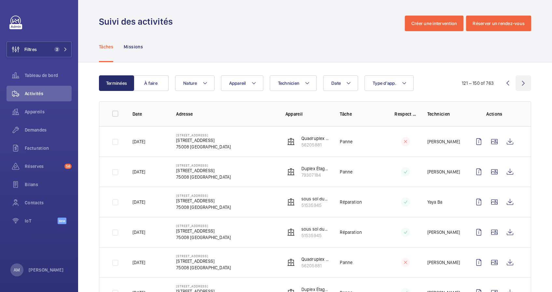
click at [515, 83] on wm-front-icon-button at bounding box center [523, 83] width 16 height 16
click at [516, 86] on wm-front-icon-button at bounding box center [523, 83] width 16 height 16
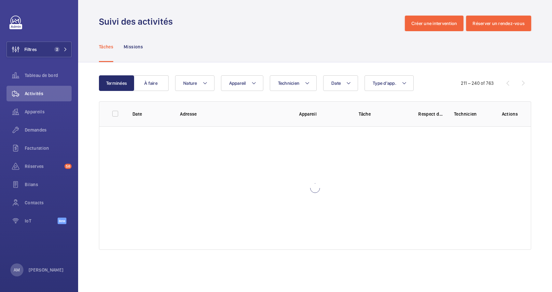
click at [516, 86] on div "211 – 240 of 763" at bounding box center [490, 83] width 81 height 8
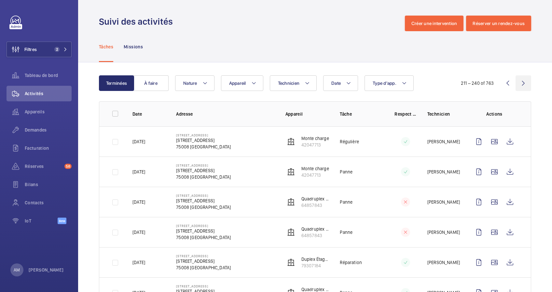
click at [519, 85] on wm-front-icon-button at bounding box center [523, 83] width 16 height 16
click at [500, 82] on wm-front-icon-button at bounding box center [508, 83] width 16 height 16
click at [503, 83] on wm-front-icon-button at bounding box center [508, 83] width 16 height 16
click at [505, 83] on wm-front-icon-button at bounding box center [508, 83] width 16 height 16
click at [501, 84] on wm-front-icon-button at bounding box center [508, 83] width 16 height 16
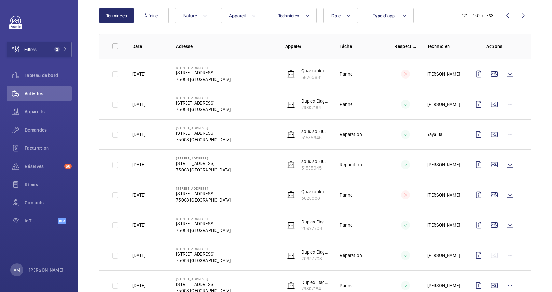
scroll to position [87, 0]
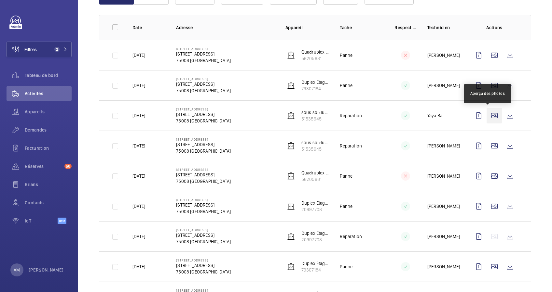
click at [487, 111] on wm-front-icon-button at bounding box center [494, 116] width 16 height 16
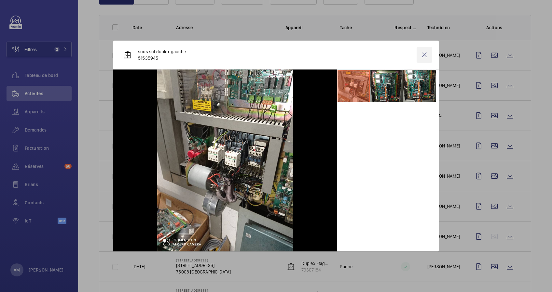
click at [424, 55] on wm-front-icon-button at bounding box center [424, 55] width 16 height 16
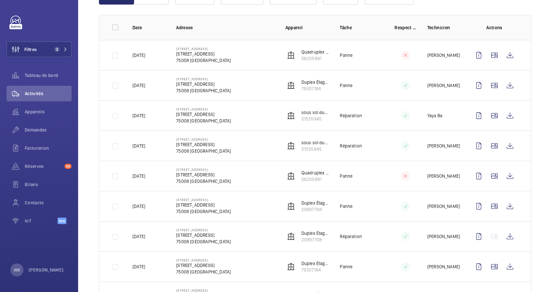
click at [502, 176] on wm-front-icon-button at bounding box center [510, 177] width 16 height 16
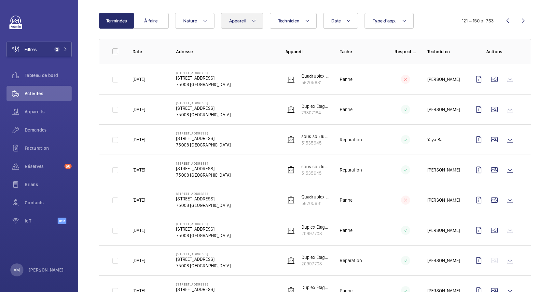
scroll to position [0, 0]
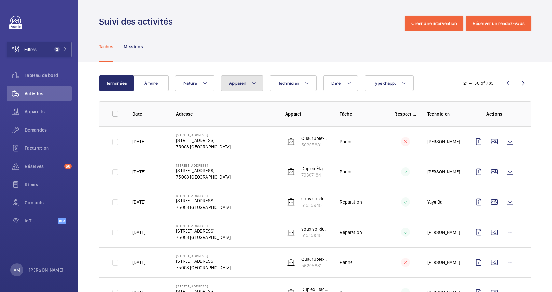
click at [253, 83] on mat-icon at bounding box center [253, 83] width 5 height 8
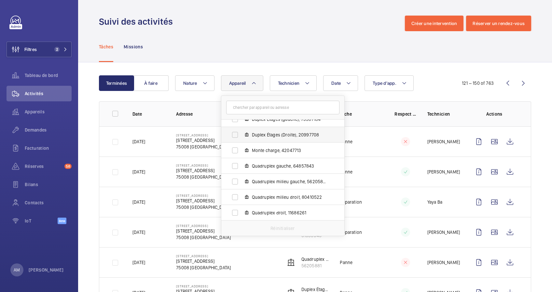
scroll to position [449, 0]
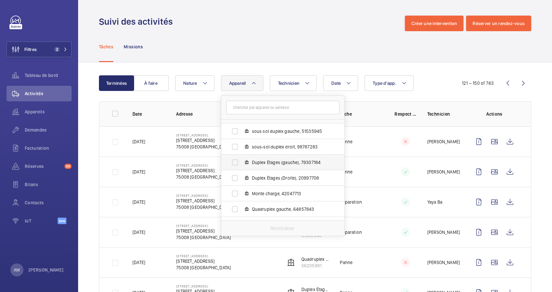
click at [232, 162] on label "Duplex Étages (gauche), 79307184" at bounding box center [277, 163] width 113 height 16
click at [232, 162] on input "Duplex Étages (gauche), 79307184" at bounding box center [234, 162] width 13 height 13
checkbox input "true"
click at [453, 82] on div "1 – 30 of 112" at bounding box center [492, 83] width 78 height 8
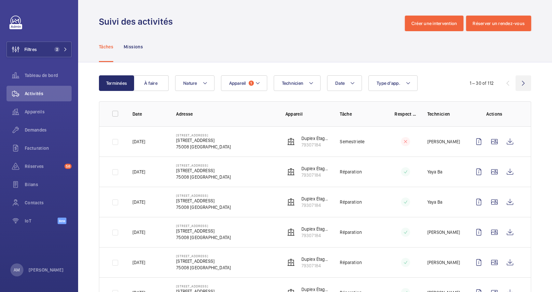
click at [515, 82] on wm-front-icon-button at bounding box center [523, 83] width 16 height 16
click at [500, 83] on wm-front-icon-button at bounding box center [508, 83] width 16 height 16
click at [518, 82] on wm-front-icon-button at bounding box center [523, 83] width 16 height 16
click at [500, 86] on wm-front-icon-button at bounding box center [508, 83] width 16 height 16
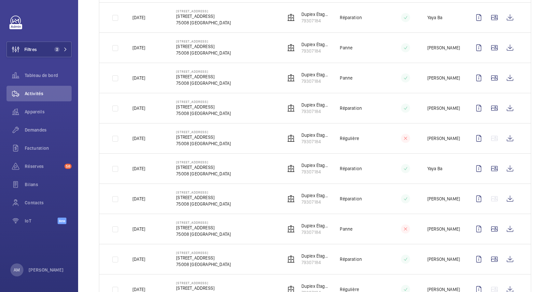
scroll to position [761, 0]
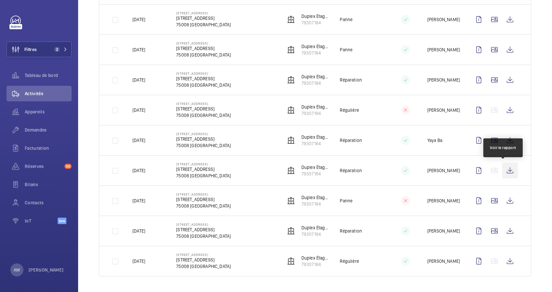
click at [502, 169] on wm-front-icon-button at bounding box center [510, 171] width 16 height 16
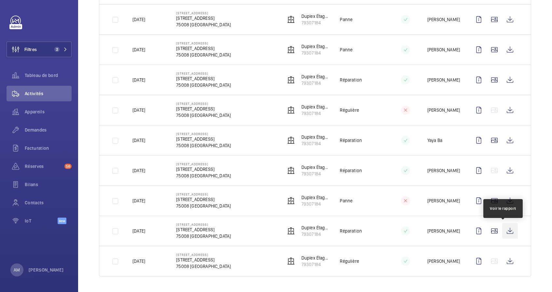
click at [505, 230] on wm-front-icon-button at bounding box center [510, 232] width 16 height 16
click at [34, 130] on span "Demandes" at bounding box center [48, 130] width 47 height 7
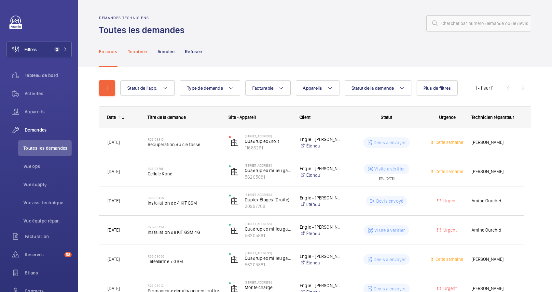
click at [141, 52] on p "Terminée" at bounding box center [137, 51] width 19 height 7
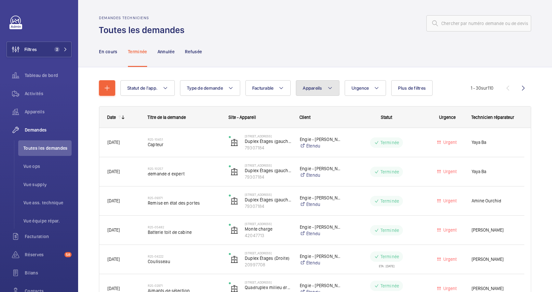
click at [331, 87] on mat-icon at bounding box center [329, 88] width 5 height 8
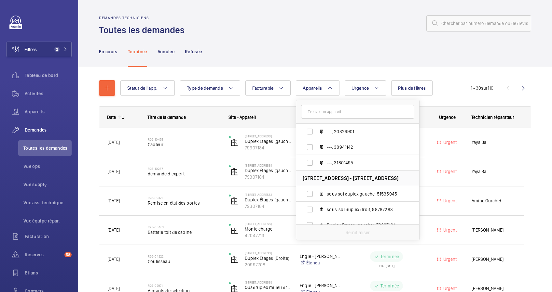
scroll to position [420, 0]
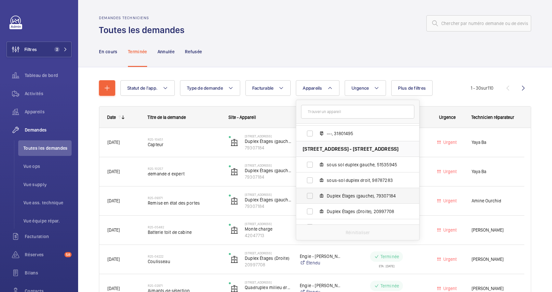
click at [308, 196] on label "Duplex Étages (gauche), 79307184" at bounding box center [352, 196] width 113 height 16
click at [308, 196] on input "Duplex Étages (gauche), 79307184" at bounding box center [309, 196] width 13 height 13
checkbox input "true"
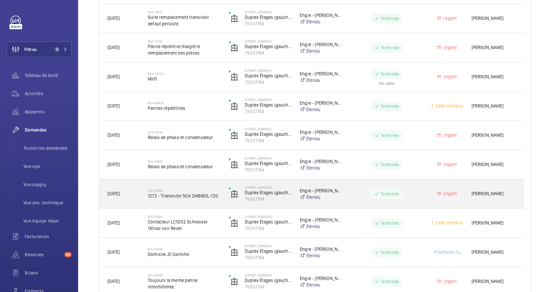
scroll to position [260, 0]
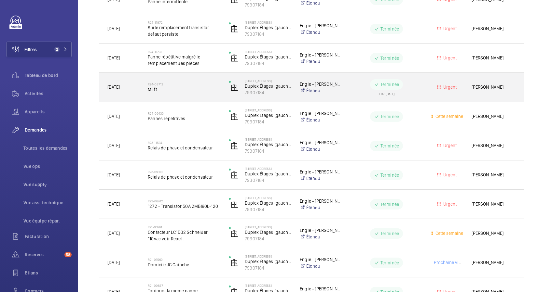
click at [193, 92] on span "Mlift" at bounding box center [184, 89] width 73 height 7
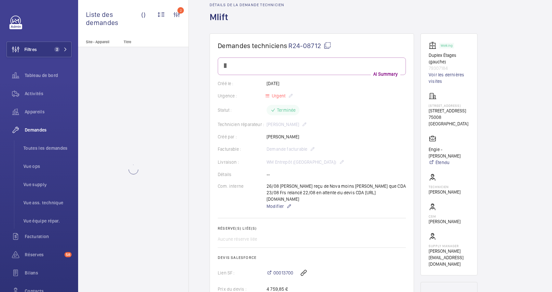
scroll to position [43, 0]
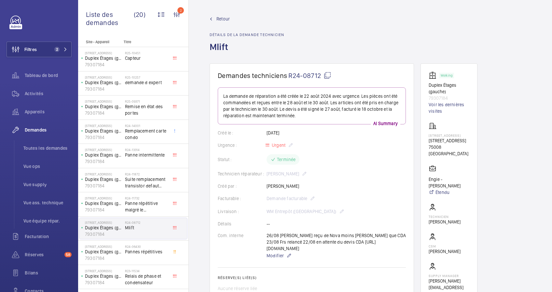
click at [218, 18] on span "Retour" at bounding box center [222, 19] width 13 height 7
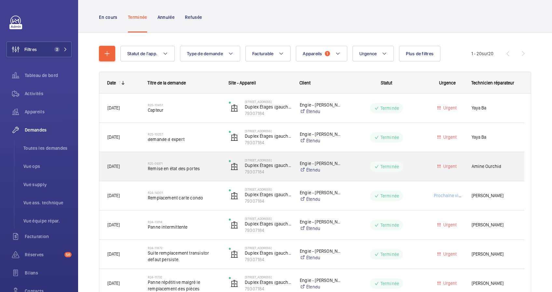
scroll to position [43, 0]
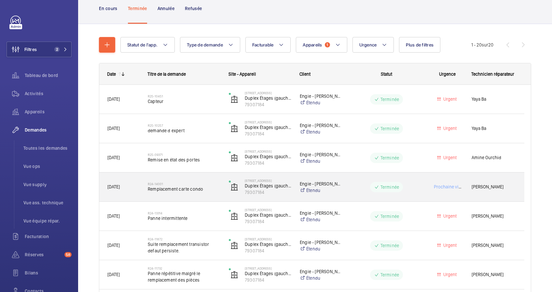
click at [207, 187] on span "Remplacement carte condo" at bounding box center [184, 189] width 73 height 7
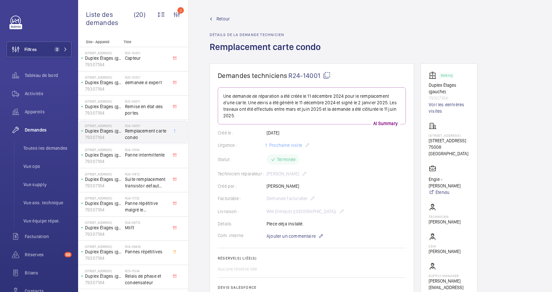
click at [216, 17] on span "Retour" at bounding box center [222, 19] width 13 height 7
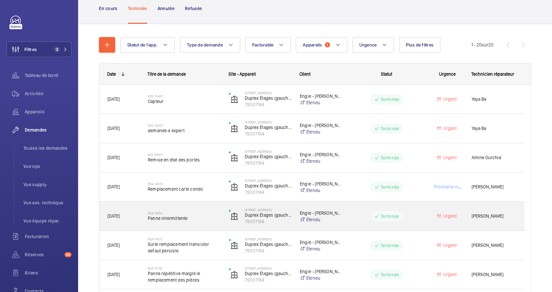
scroll to position [87, 0]
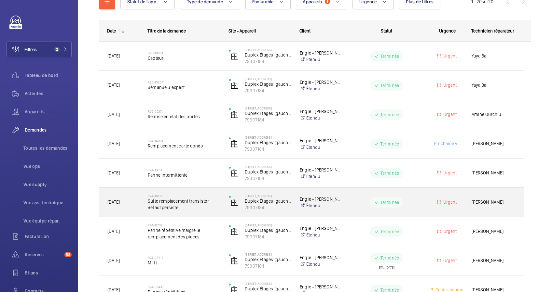
click at [200, 203] on span "Suite remplacement transistor defaut persiste." at bounding box center [184, 204] width 73 height 13
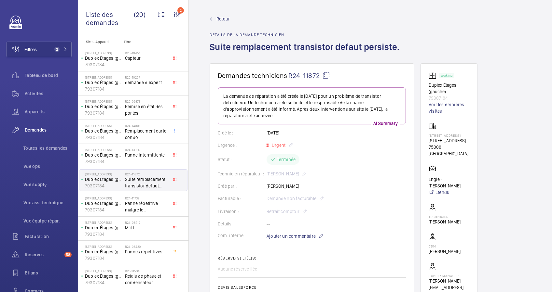
click at [219, 18] on span "Retour" at bounding box center [222, 19] width 13 height 7
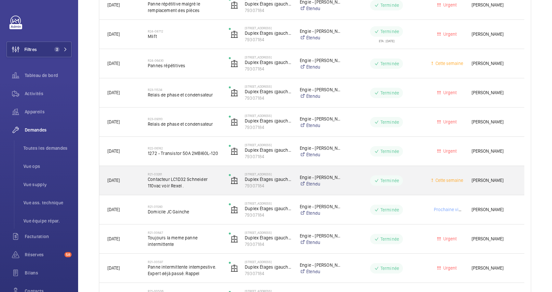
scroll to position [347, 0]
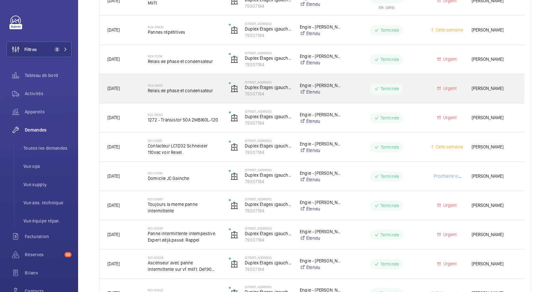
click at [177, 90] on span "Relais de phase et condensateur" at bounding box center [184, 91] width 73 height 7
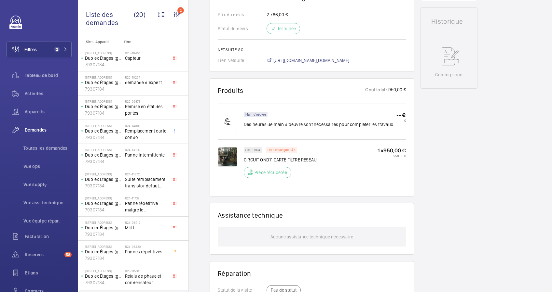
scroll to position [347, 0]
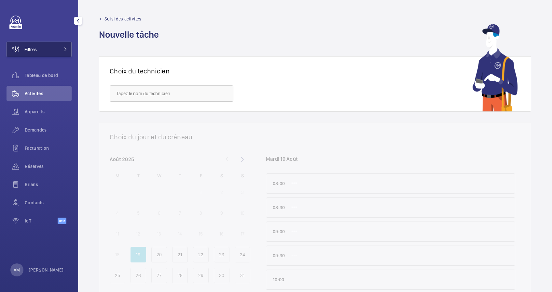
click at [47, 46] on button "Filtres" at bounding box center [39, 50] width 65 height 16
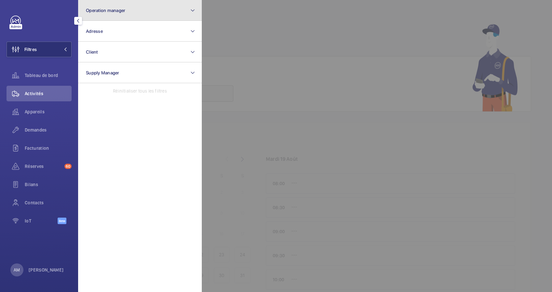
click at [155, 9] on button "Operation manager" at bounding box center [140, 10] width 124 height 21
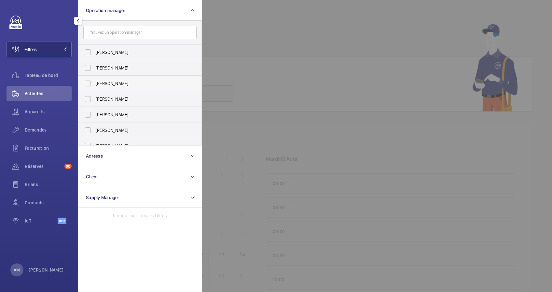
click at [121, 77] on label "[PERSON_NAME]" at bounding box center [134, 84] width 113 height 16
click at [94, 77] on input "[PERSON_NAME]" at bounding box center [87, 83] width 13 height 13
checkbox input "true"
click at [270, 16] on div at bounding box center [478, 146] width 552 height 292
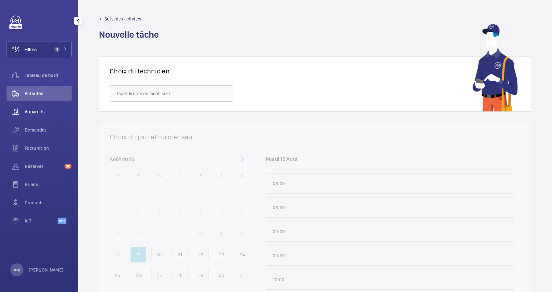
click at [34, 112] on span "Appareils" at bounding box center [48, 112] width 47 height 7
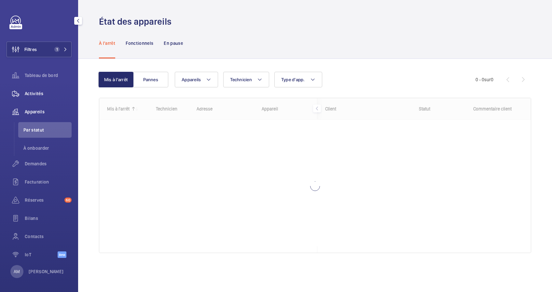
click at [40, 94] on span "Activités" at bounding box center [48, 93] width 47 height 7
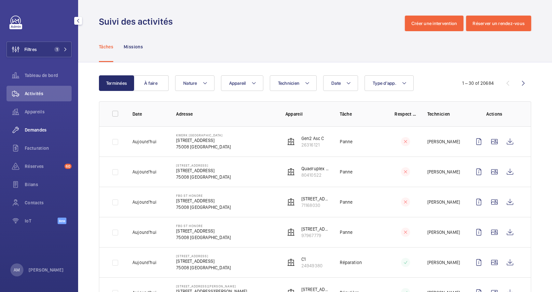
click at [43, 127] on span "Demandes" at bounding box center [48, 130] width 47 height 7
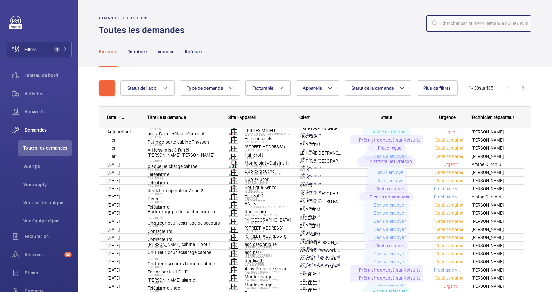
click at [458, 25] on input "text" at bounding box center [478, 23] width 105 height 16
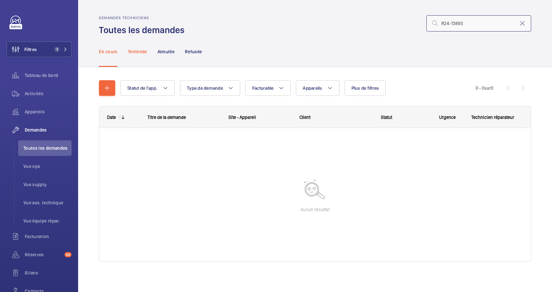
type input "R24-13893"
click at [130, 54] on p "Terminée" at bounding box center [137, 51] width 19 height 7
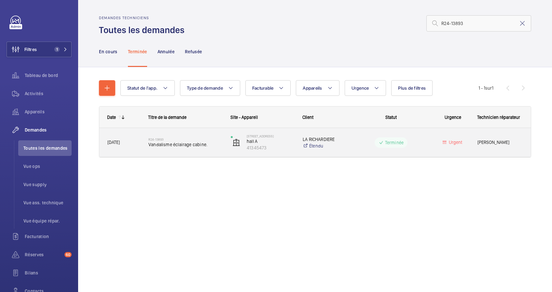
click at [198, 139] on h2 "R24-13893" at bounding box center [185, 140] width 74 height 4
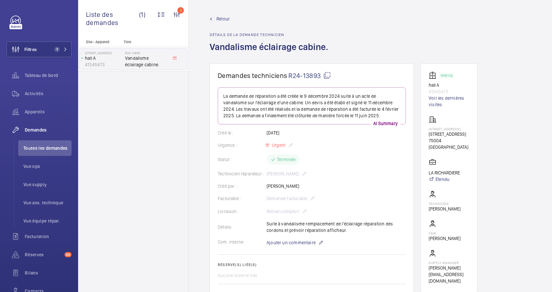
click at [215, 18] on link "Retour" at bounding box center [271, 19] width 122 height 7
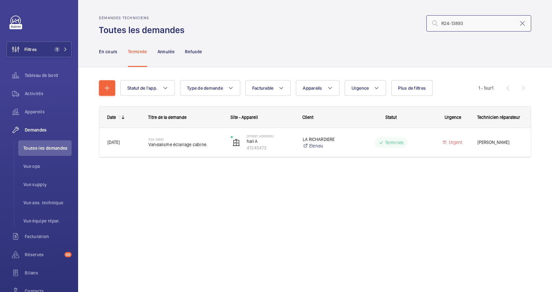
drag, startPoint x: 466, startPoint y: 26, endPoint x: 443, endPoint y: 21, distance: 23.4
click at [443, 21] on input "R24-13893" at bounding box center [478, 23] width 105 height 16
click at [466, 26] on input "R" at bounding box center [478, 23] width 105 height 16
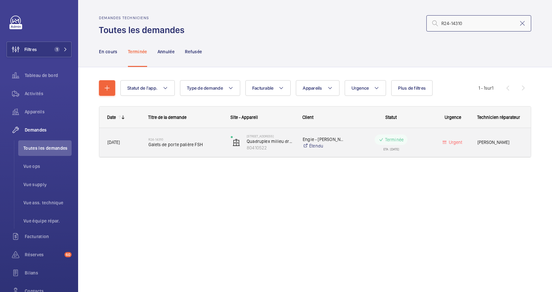
type input "R24-14310"
click at [178, 145] on span "Galets de porte palière FSH" at bounding box center [185, 145] width 74 height 7
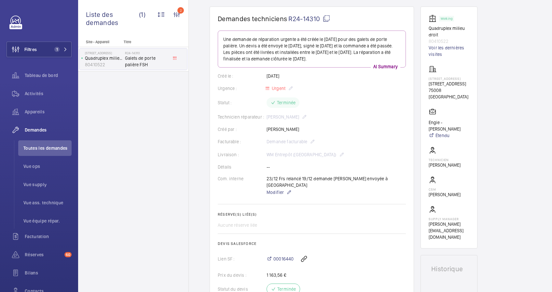
scroll to position [43, 0]
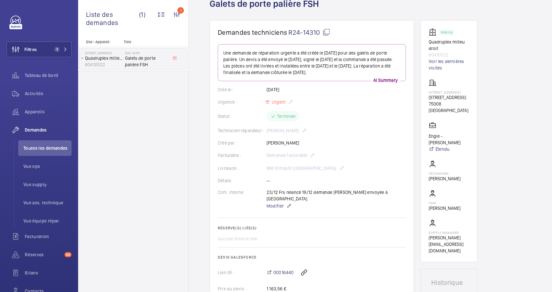
drag, startPoint x: 427, startPoint y: 103, endPoint x: 454, endPoint y: 108, distance: 26.8
click at [454, 108] on wm-front-card "Working Quadruplex milieu droit 80410522 Voir les dernières visites 68 Rue du F…" at bounding box center [448, 141] width 57 height 242
drag, startPoint x: 454, startPoint y: 108, endPoint x: 450, endPoint y: 107, distance: 3.3
copy p "[STREET_ADDRESS]"
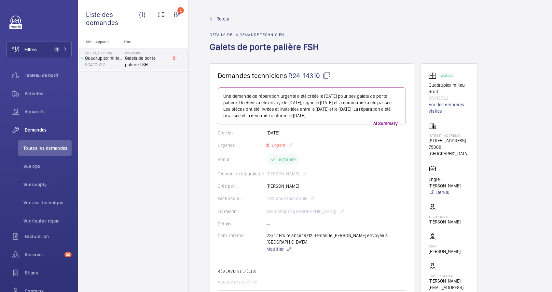
click at [216, 16] on link "Retour" at bounding box center [266, 19] width 113 height 7
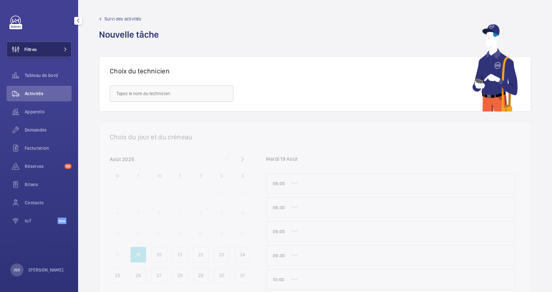
click at [36, 54] on span "Filtres" at bounding box center [22, 50] width 30 height 16
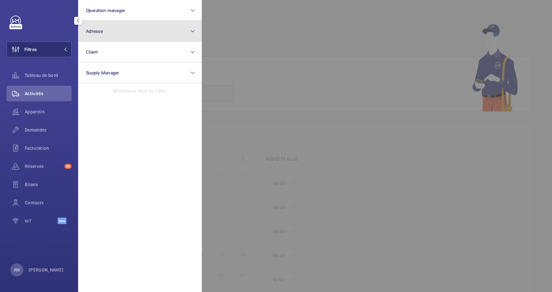
click at [127, 26] on button "Adresse" at bounding box center [140, 31] width 124 height 21
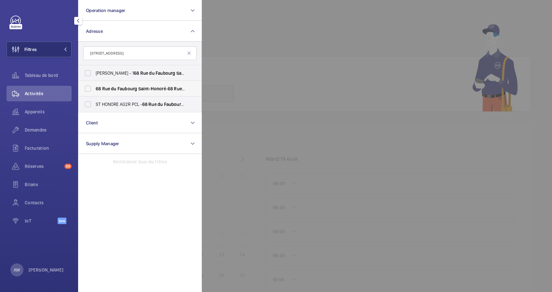
type input "[STREET_ADDRESS]"
click at [91, 87] on label "[STREET_ADDRESS] - [STREET_ADDRESS]" at bounding box center [134, 89] width 113 height 16
click at [91, 87] on input "[STREET_ADDRESS] - [STREET_ADDRESS]" at bounding box center [87, 88] width 13 height 13
checkbox input "true"
click at [32, 108] on div "Appareils" at bounding box center [39, 112] width 65 height 16
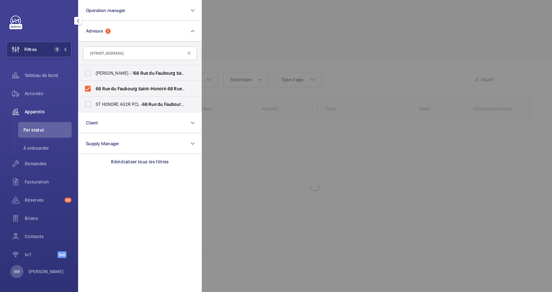
click at [308, 38] on div at bounding box center [478, 146] width 552 height 292
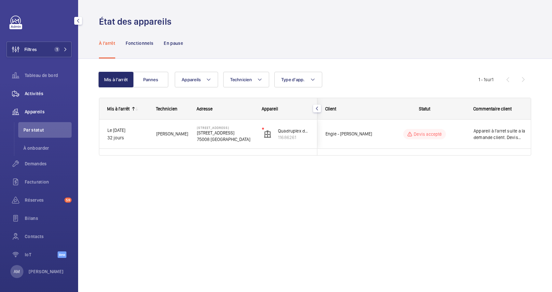
click at [29, 88] on div "Activités" at bounding box center [39, 94] width 65 height 16
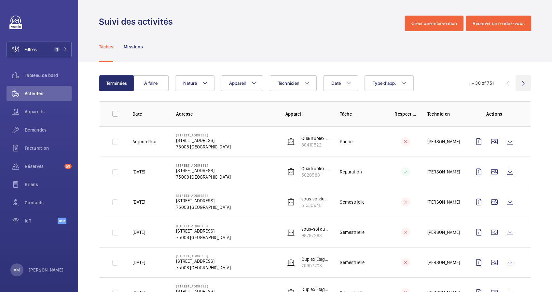
click at [518, 82] on wm-front-icon-button at bounding box center [523, 83] width 16 height 16
click at [515, 85] on wm-front-icon-button at bounding box center [523, 83] width 16 height 16
click at [516, 85] on wm-front-icon-button at bounding box center [523, 83] width 16 height 16
click at [517, 82] on wm-front-icon-button at bounding box center [523, 83] width 16 height 16
click at [500, 82] on wm-front-icon-button at bounding box center [508, 83] width 16 height 16
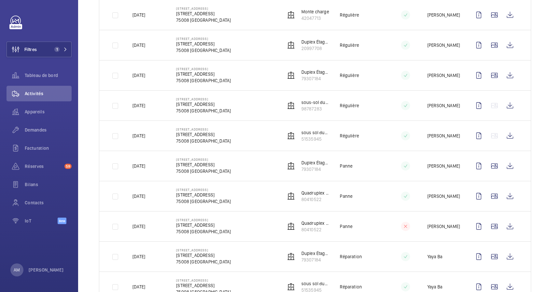
scroll to position [761, 0]
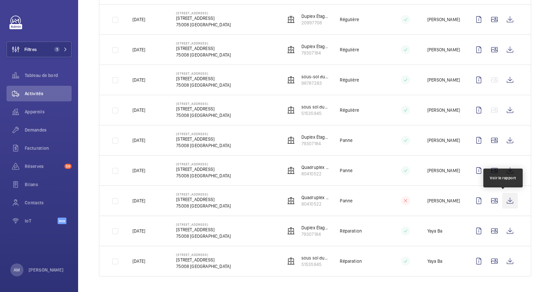
click at [502, 199] on wm-front-icon-button at bounding box center [510, 201] width 16 height 16
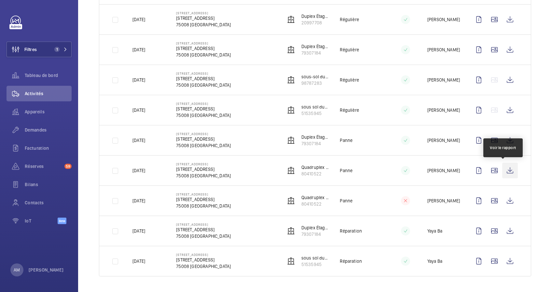
click at [502, 171] on wm-front-icon-button at bounding box center [510, 171] width 16 height 16
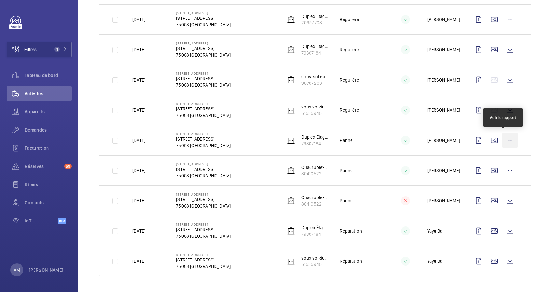
click at [502, 140] on wm-front-icon-button at bounding box center [510, 141] width 16 height 16
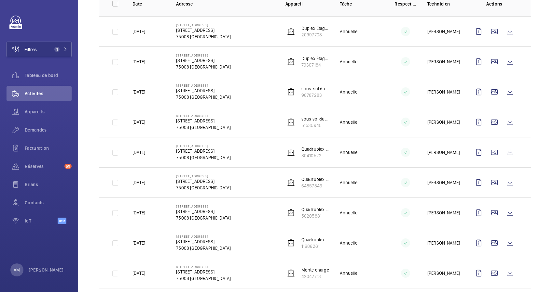
scroll to position [0, 0]
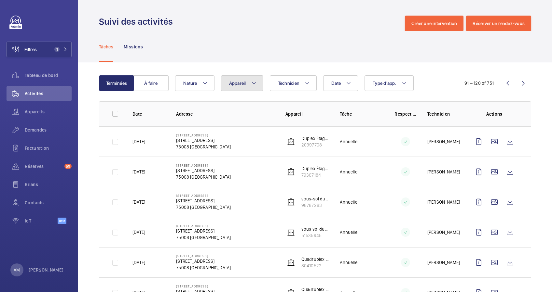
click at [255, 80] on mat-icon at bounding box center [253, 83] width 5 height 8
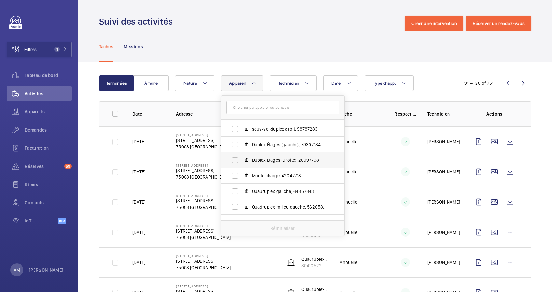
scroll to position [43, 0]
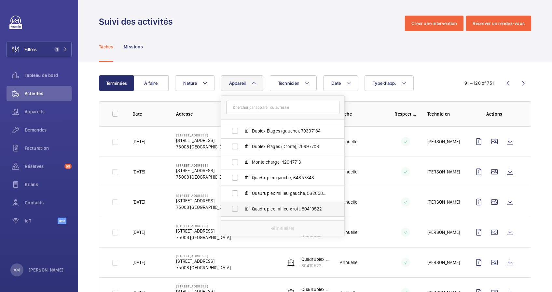
click at [237, 205] on label "Quadruplex milieu droit, 80410522" at bounding box center [277, 209] width 113 height 16
click at [237, 205] on input "Quadruplex milieu droit, 80410522" at bounding box center [234, 209] width 13 height 13
checkbox input "true"
click at [446, 81] on div "Date Technicien Appareil 1 68 Rue du Faubourg Saint-Honoré - 68 Rue du Faubourg…" at bounding box center [314, 83] width 278 height 16
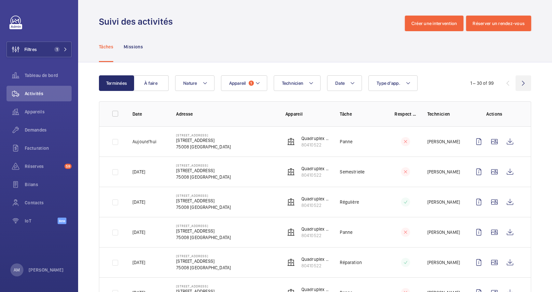
click at [519, 82] on wm-front-icon-button at bounding box center [523, 83] width 16 height 16
click at [503, 82] on wm-front-icon-button at bounding box center [508, 83] width 16 height 16
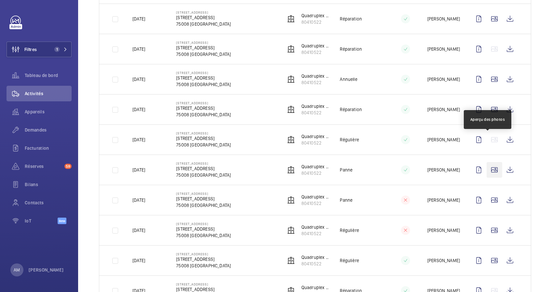
scroll to position [564, 0]
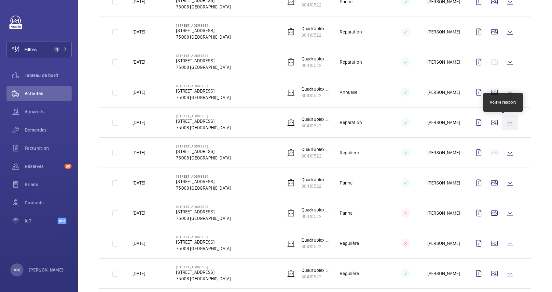
click at [504, 124] on wm-front-icon-button at bounding box center [510, 123] width 16 height 16
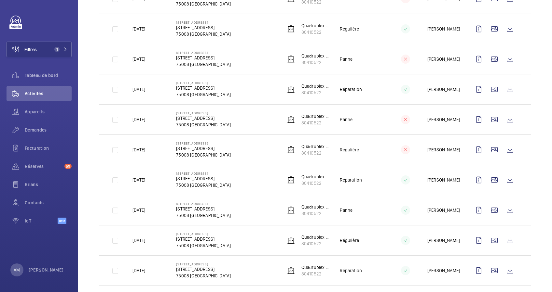
scroll to position [0, 0]
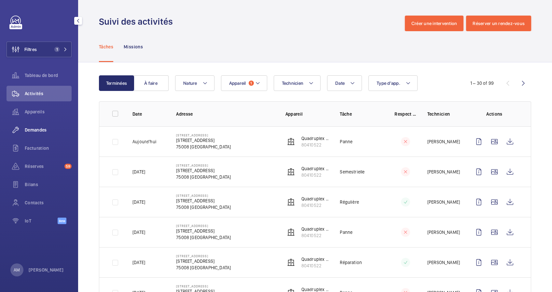
click at [36, 129] on span "Demandes" at bounding box center [48, 130] width 47 height 7
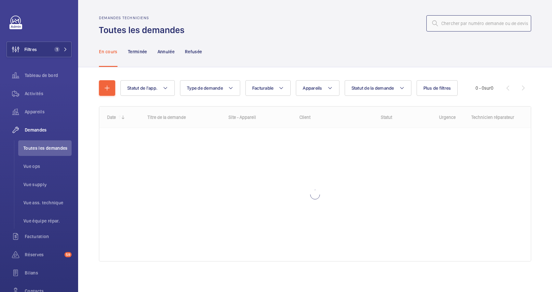
click at [451, 24] on input "text" at bounding box center [478, 23] width 105 height 16
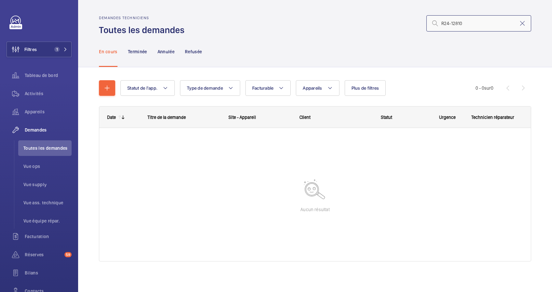
drag, startPoint x: 474, startPoint y: 25, endPoint x: 432, endPoint y: 25, distance: 41.6
click at [426, 25] on div "R24-12810" at bounding box center [478, 23] width 105 height 16
type input "R24-12810"
click at [54, 49] on span "1" at bounding box center [56, 49] width 5 height 5
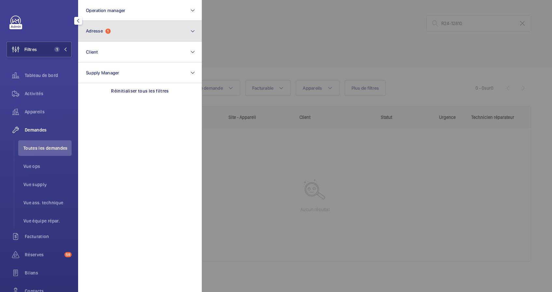
click at [111, 28] on button "Adresse 1" at bounding box center [140, 31] width 124 height 21
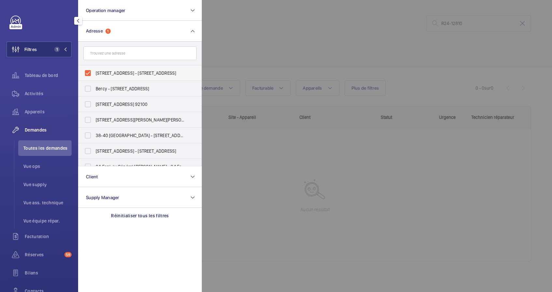
click at [88, 69] on label "68 Rue du Faubourg Saint-Honoré - 68 Rue du Faubourg Saint-Honoré, 75008 PARIS,…" at bounding box center [134, 73] width 113 height 16
click at [88, 69] on input "68 Rue du Faubourg Saint-Honoré - 68 Rue du Faubourg Saint-Honoré, 75008 PARIS,…" at bounding box center [87, 73] width 13 height 13
checkbox input "false"
click at [247, 45] on div at bounding box center [478, 146] width 552 height 292
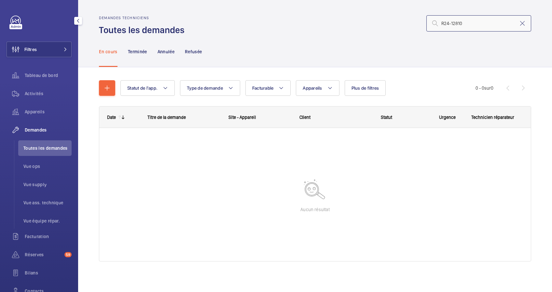
click at [471, 27] on input "R24-12810" at bounding box center [478, 23] width 105 height 16
click at [138, 51] on p "Terminée" at bounding box center [137, 51] width 19 height 7
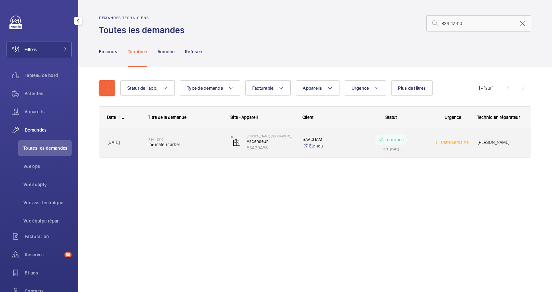
click at [195, 138] on h2 "R24-12810" at bounding box center [185, 140] width 74 height 4
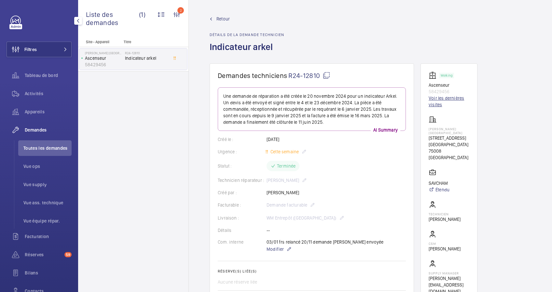
click at [436, 104] on link "Voir les dernières visites" at bounding box center [448, 101] width 41 height 13
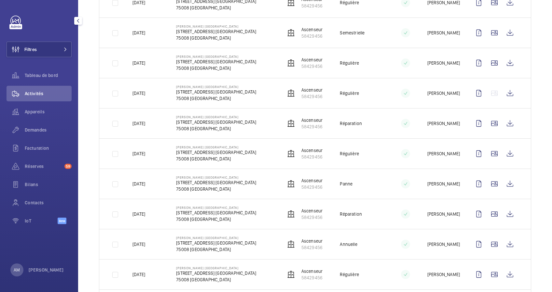
scroll to position [217, 0]
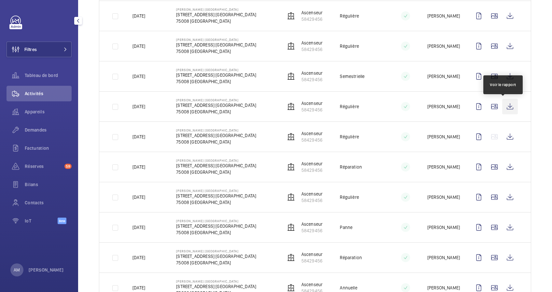
click at [502, 105] on wm-front-icon-button at bounding box center [510, 107] width 16 height 16
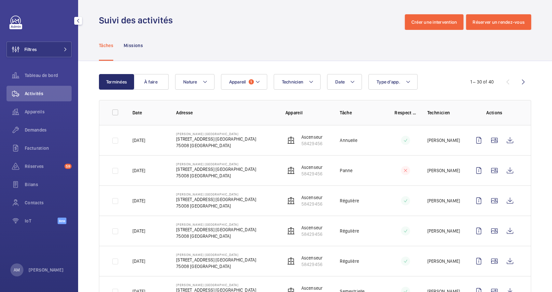
scroll to position [0, 0]
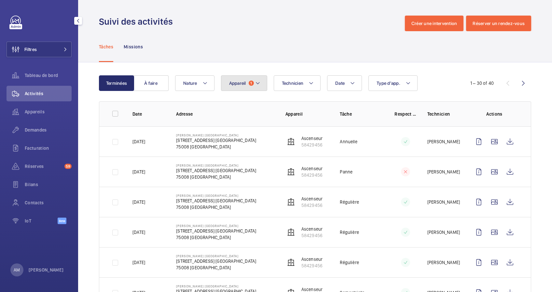
click at [255, 83] on mat-icon at bounding box center [257, 83] width 5 height 8
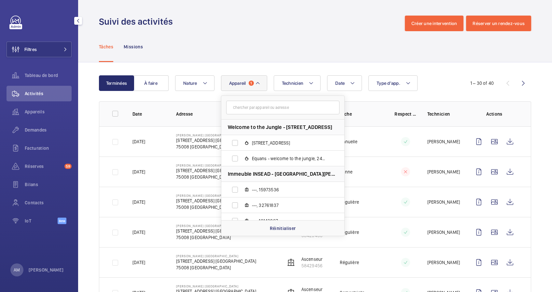
click at [266, 55] on div "Tâches Missions" at bounding box center [315, 46] width 432 height 31
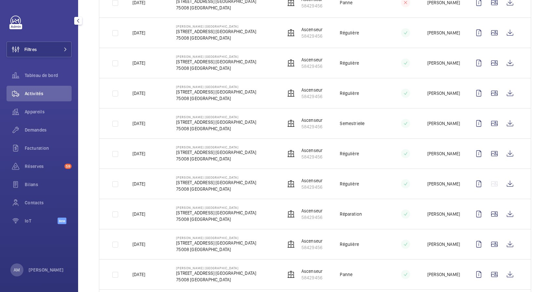
scroll to position [173, 0]
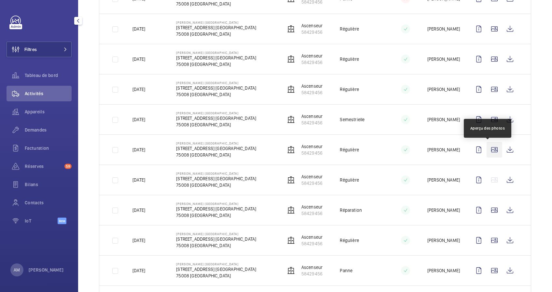
click at [489, 148] on wm-front-icon-button at bounding box center [494, 150] width 16 height 16
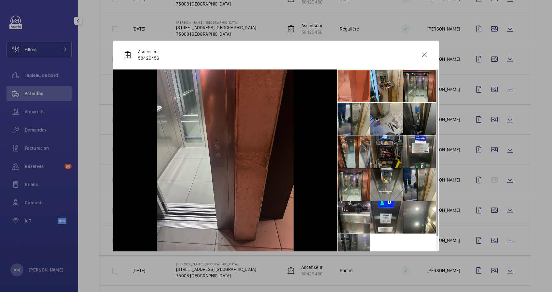
click at [381, 160] on li at bounding box center [386, 152] width 33 height 33
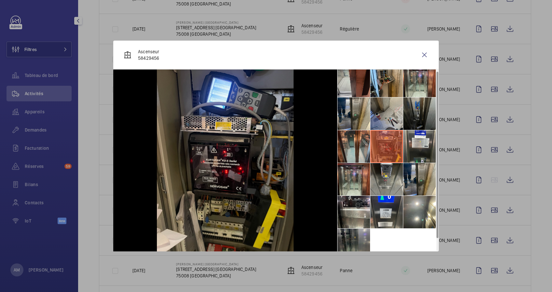
scroll to position [0, 0]
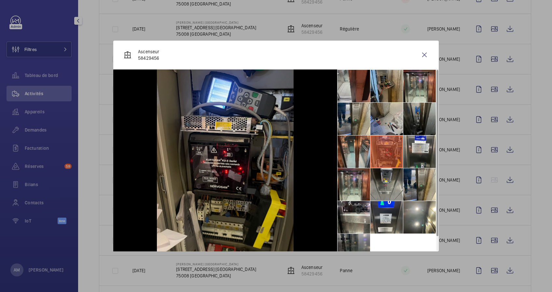
click at [387, 92] on li at bounding box center [386, 86] width 33 height 33
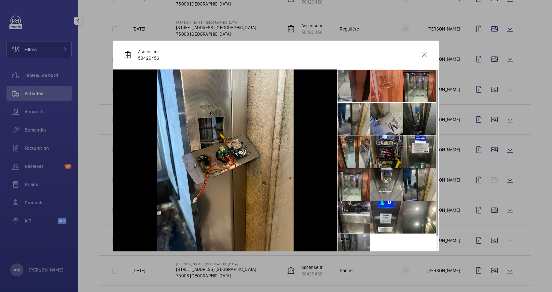
click at [351, 90] on li at bounding box center [353, 86] width 33 height 33
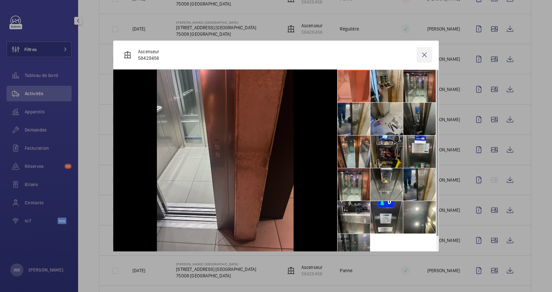
click at [427, 55] on wm-front-icon-button at bounding box center [424, 55] width 16 height 16
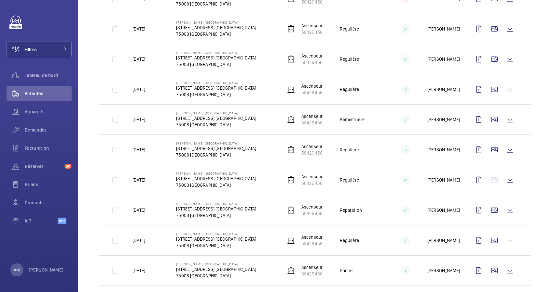
scroll to position [217, 0]
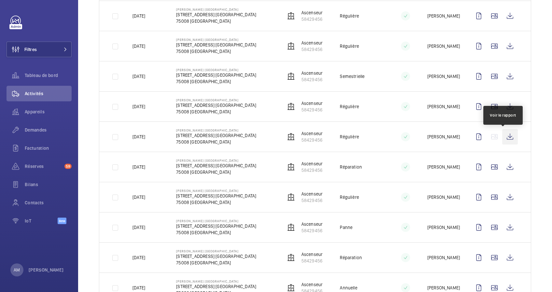
click at [502, 136] on wm-front-icon-button at bounding box center [510, 137] width 16 height 16
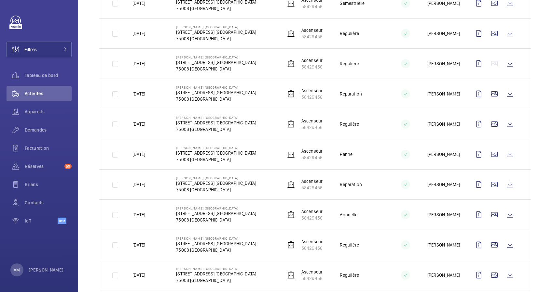
scroll to position [304, 0]
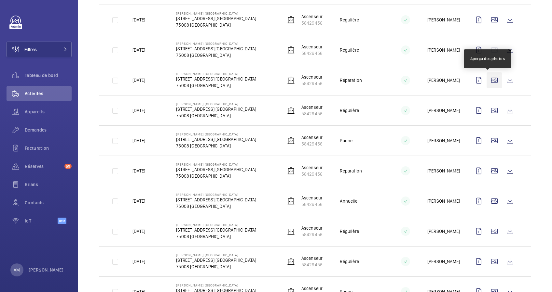
click at [491, 80] on wm-front-icon-button at bounding box center [494, 81] width 16 height 16
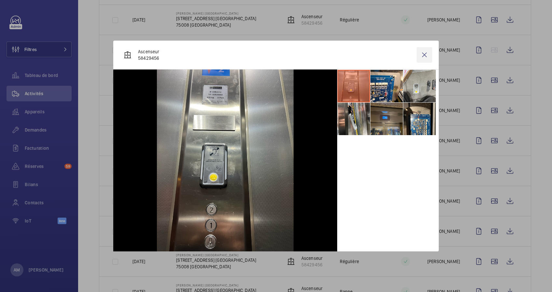
click at [426, 60] on wm-front-icon-button at bounding box center [424, 55] width 16 height 16
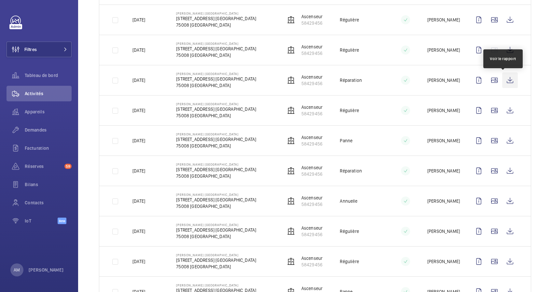
click at [502, 81] on wm-front-icon-button at bounding box center [510, 81] width 16 height 16
click at [38, 129] on span "Demandes" at bounding box center [48, 130] width 47 height 7
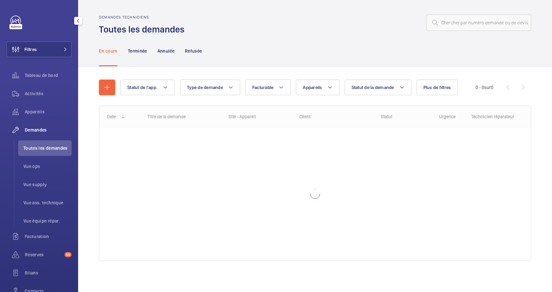
scroll to position [1, 0]
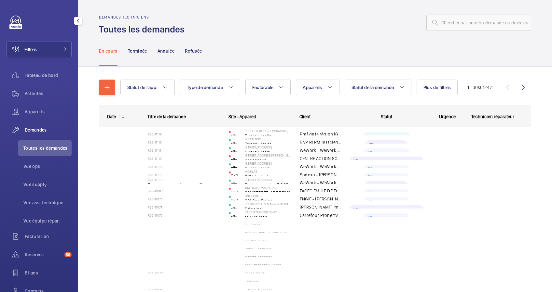
scroll to position [7, 0]
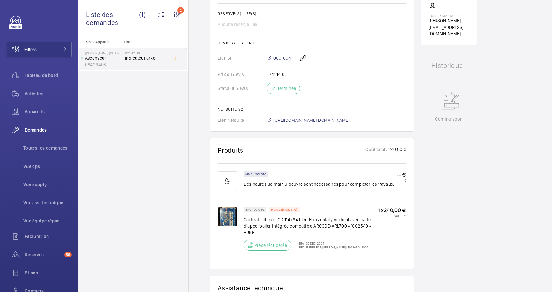
scroll to position [260, 0]
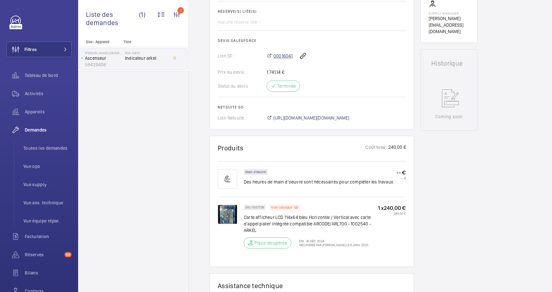
click at [283, 56] on span "00016041" at bounding box center [282, 56] width 19 height 7
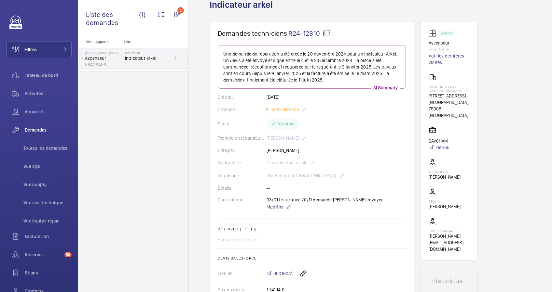
scroll to position [0, 0]
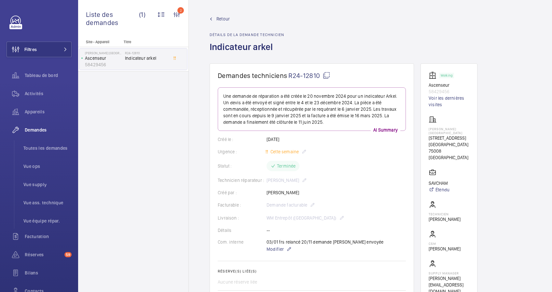
click at [224, 18] on span "Retour" at bounding box center [222, 19] width 13 height 7
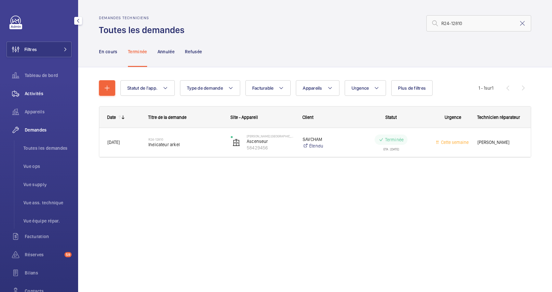
click at [40, 93] on span "Activités" at bounding box center [48, 93] width 47 height 7
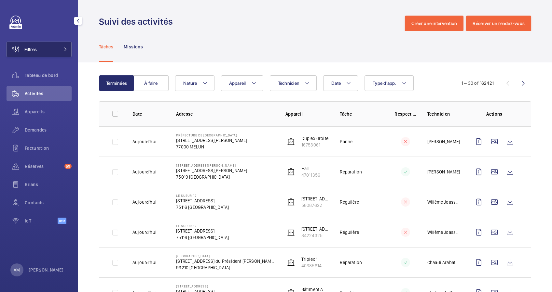
click at [52, 54] on button "Filtres" at bounding box center [39, 50] width 65 height 16
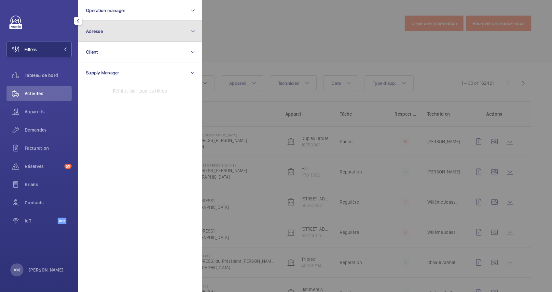
click at [126, 27] on button "Adresse" at bounding box center [140, 31] width 124 height 21
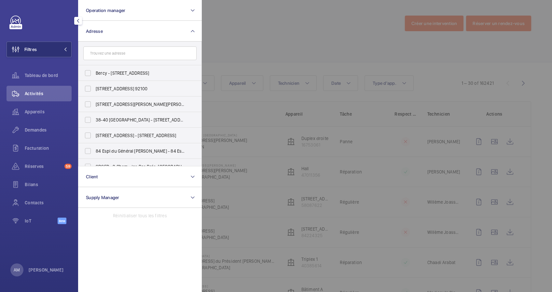
click at [118, 55] on input "text" at bounding box center [139, 54] width 113 height 14
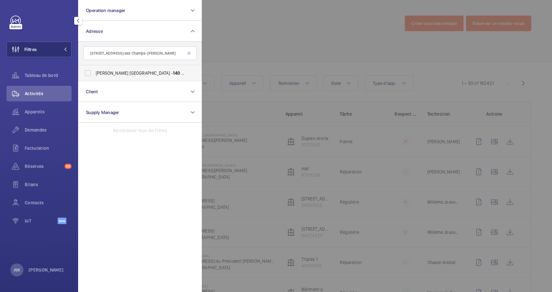
type input "140 Av. des Champs-Ély"
click at [149, 70] on span "Mcdonald's Champs Elysées - 140 Av. des Champs-Ély sées, PARIS 75008" at bounding box center [140, 73] width 89 height 7
click at [94, 70] on input "Mcdonald's Champs Elysées - 140 Av. des Champs-Ély sées, PARIS 75008" at bounding box center [87, 73] width 13 height 13
checkbox input "true"
click at [268, 40] on div at bounding box center [478, 146] width 552 height 292
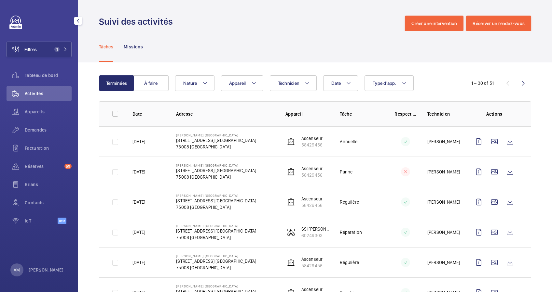
click at [29, 109] on span "Appareils" at bounding box center [48, 112] width 47 height 7
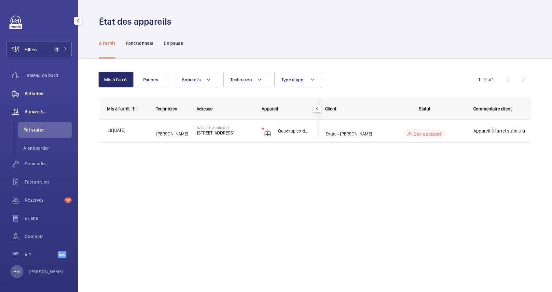
click at [35, 94] on span "Activités" at bounding box center [48, 93] width 47 height 7
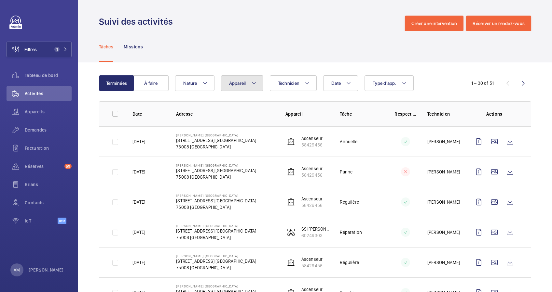
click at [257, 87] on button "Appareil" at bounding box center [242, 83] width 42 height 16
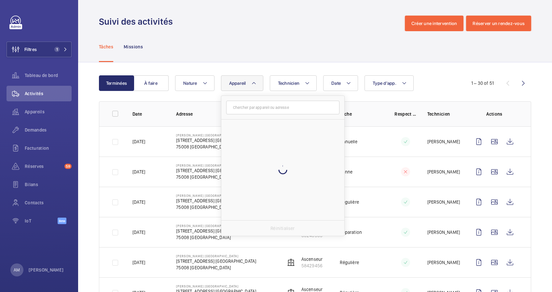
click at [251, 106] on input "text" at bounding box center [282, 108] width 113 height 14
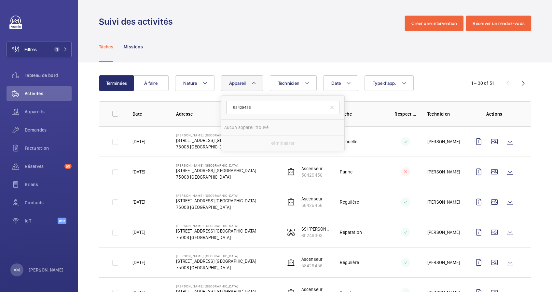
click at [231, 106] on input "58429456" at bounding box center [282, 108] width 113 height 14
type input "58429456"
click at [235, 143] on label "Ascenseur, 58429456" at bounding box center [277, 143] width 113 height 16
click at [235, 143] on input "Ascenseur, 58429456" at bounding box center [234, 143] width 13 height 13
checkbox input "true"
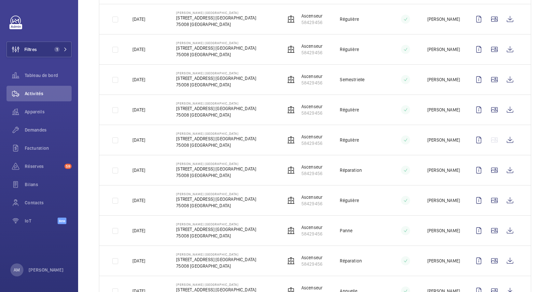
scroll to position [217, 0]
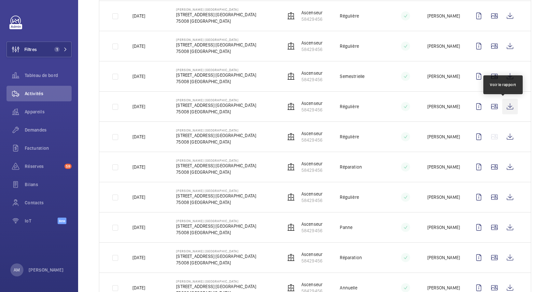
click at [502, 107] on wm-front-icon-button at bounding box center [510, 107] width 16 height 16
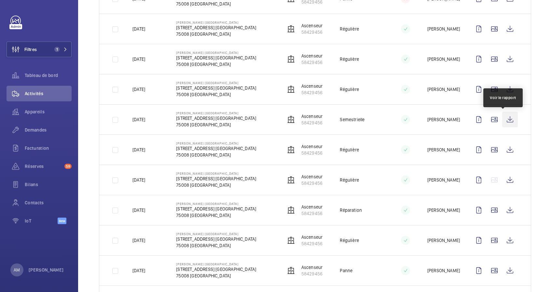
click at [502, 118] on wm-front-icon-button at bounding box center [510, 120] width 16 height 16
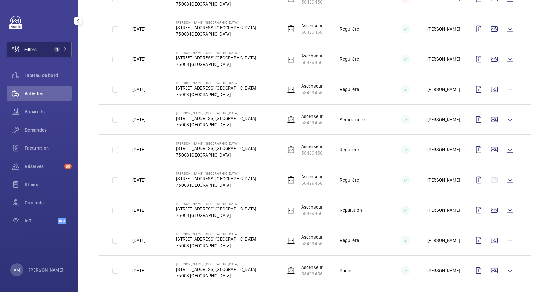
click at [65, 49] on mat-icon at bounding box center [65, 49] width 4 height 4
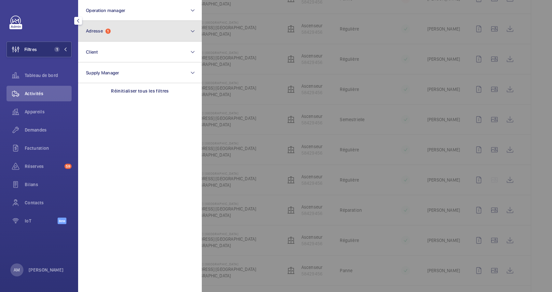
click at [133, 32] on button "Adresse 1" at bounding box center [140, 31] width 124 height 21
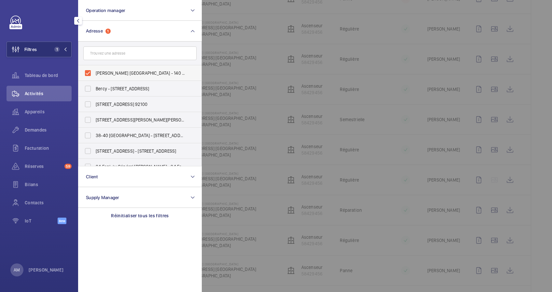
click at [90, 70] on label "Mcdonald's Champs Elysées - 140 Av. des Champs-Élysées, PARIS 75008" at bounding box center [134, 73] width 113 height 16
click at [90, 70] on input "Mcdonald's Champs Elysées - 140 Av. des Champs-Élysées, PARIS 75008" at bounding box center [87, 73] width 13 height 13
checkbox input "false"
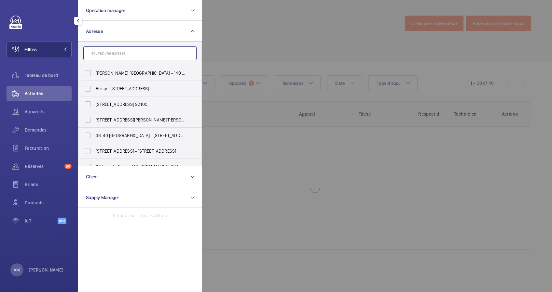
click at [116, 54] on input "text" at bounding box center [139, 54] width 113 height 14
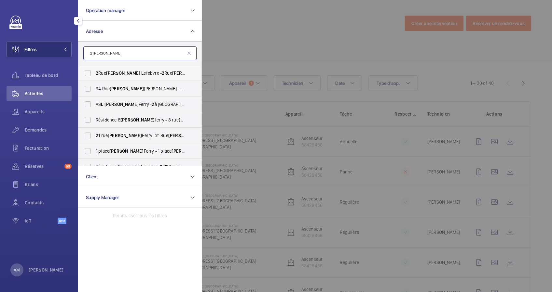
type input "2 jules l"
click at [106, 76] on span "2 Rue Jules L efebvre - 2 Rue Jules L efebvre, PARIS 75009" at bounding box center [140, 73] width 89 height 7
click at [94, 76] on input "2 Rue Jules L efebvre - 2 Rue Jules L efebvre, PARIS 75009" at bounding box center [87, 73] width 13 height 13
checkbox input "true"
click at [255, 15] on div at bounding box center [478, 146] width 552 height 292
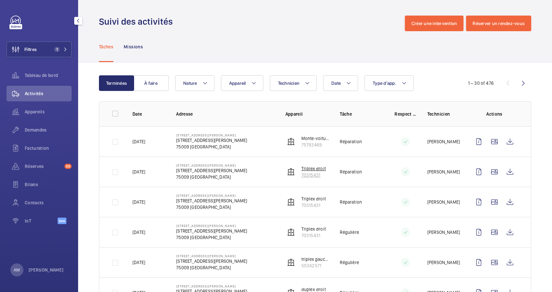
click at [291, 171] on img at bounding box center [291, 172] width 8 height 8
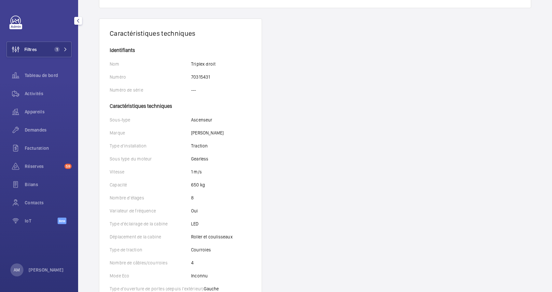
scroll to position [89, 0]
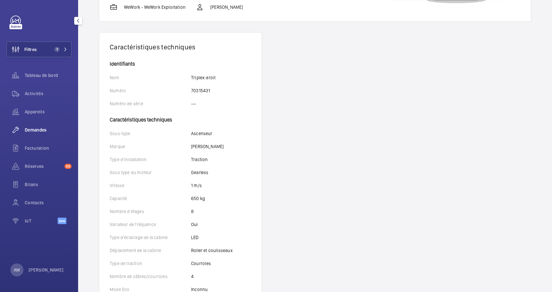
click at [39, 127] on span "Demandes" at bounding box center [48, 130] width 47 height 7
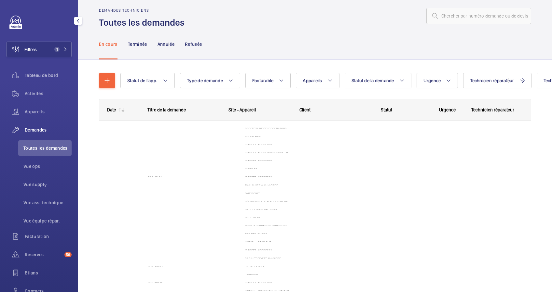
scroll to position [1, 0]
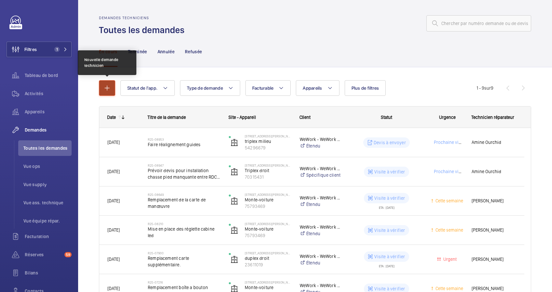
click at [103, 87] on mat-icon "button" at bounding box center [107, 88] width 8 height 8
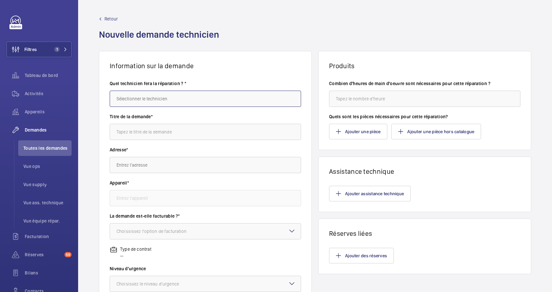
click at [144, 101] on input "text" at bounding box center [205, 99] width 191 height 16
click at [143, 114] on mat-option "[PERSON_NAME]" at bounding box center [203, 119] width 187 height 16
type input "[PERSON_NAME]"
click at [150, 131] on input "text" at bounding box center [205, 132] width 191 height 16
type input "Demande de clés coffre et clé DV"
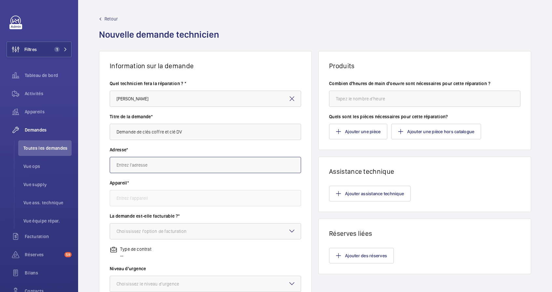
click at [168, 166] on input "text" at bounding box center [205, 165] width 191 height 16
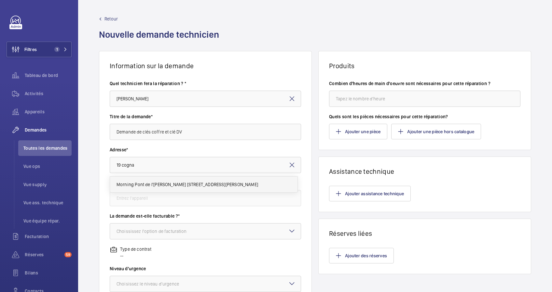
click at [161, 183] on span "Morning Pont de l'Alma 19 Rue Cognacq Jay, 75007 PARIS" at bounding box center [175, 185] width 118 height 7
type input "Morning Pont de l'Alma 19 Rue Cognacq Jay, 75007 PARIS"
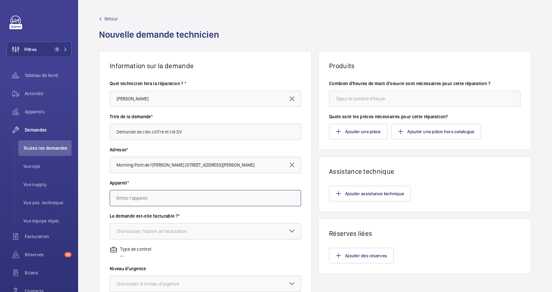
click at [161, 193] on input "text" at bounding box center [205, 198] width 191 height 16
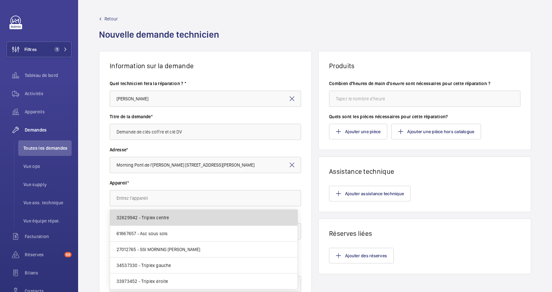
click at [154, 215] on span "32629942 - Triplex centre" at bounding box center [142, 218] width 53 height 7
type input "32629942 - Triplex centre"
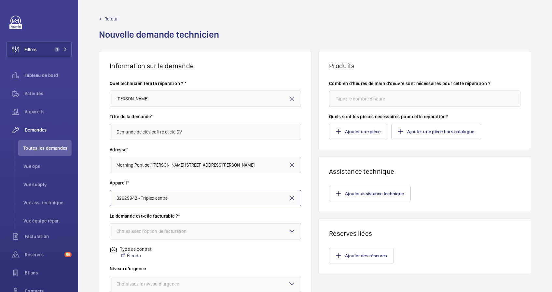
scroll to position [43, 0]
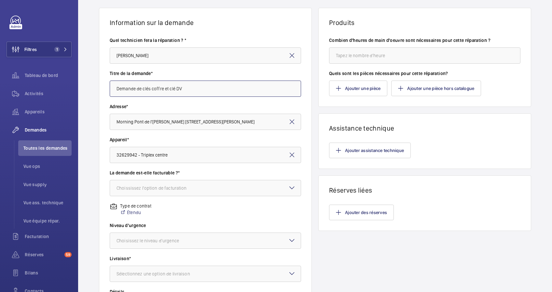
click at [136, 88] on input "Demande de clés coffre et clé DV" at bounding box center [205, 89] width 191 height 16
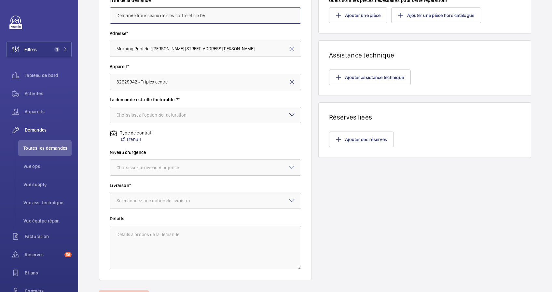
scroll to position [130, 0]
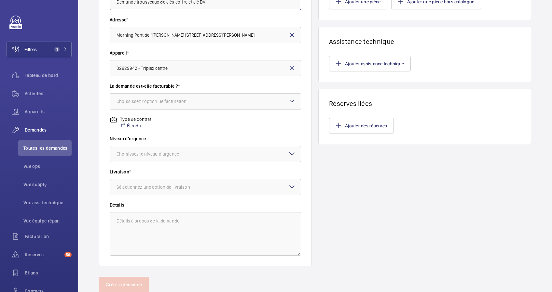
click at [197, 98] on div "Choississez l'option de facturation" at bounding box center [159, 101] width 87 height 7
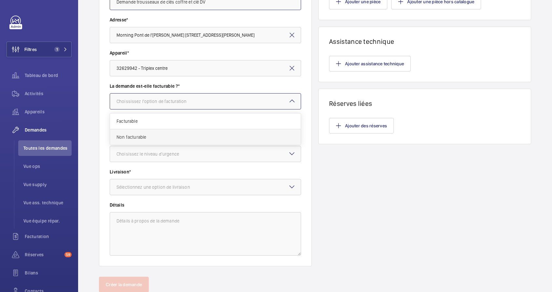
click at [148, 136] on span "Non facturable" at bounding box center [205, 137] width 178 height 7
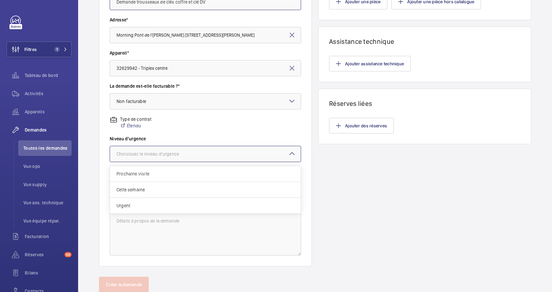
click at [174, 155] on div "Choisissez le niveau d'urgence" at bounding box center [155, 154] width 79 height 7
click at [147, 200] on div "Urgent" at bounding box center [205, 206] width 191 height 16
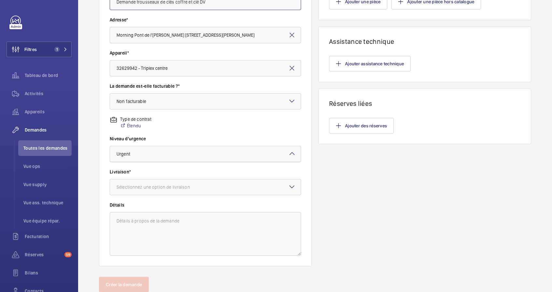
click at [206, 155] on div at bounding box center [205, 154] width 191 height 16
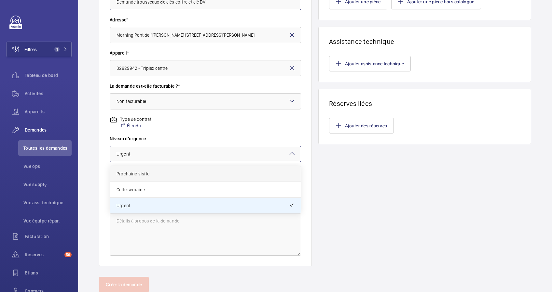
click at [187, 171] on span "Prochaine visite" at bounding box center [205, 174] width 178 height 7
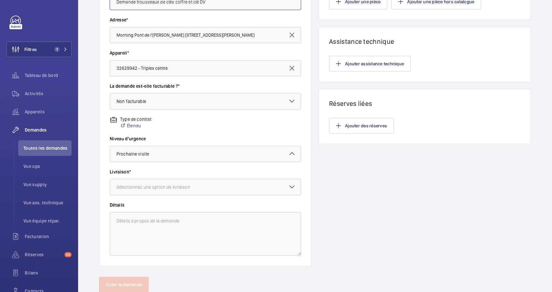
click at [178, 185] on div "Sélectionnez une option de livraison" at bounding box center [161, 187] width 90 height 7
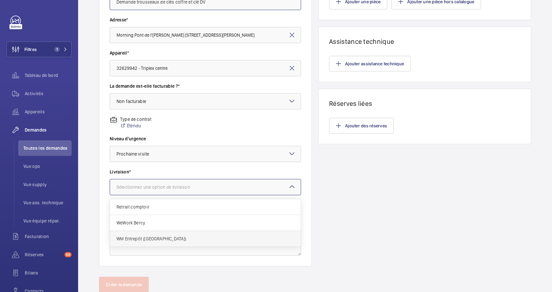
click at [157, 238] on span "WM Entrepôt (Nanterre)" at bounding box center [205, 239] width 178 height 7
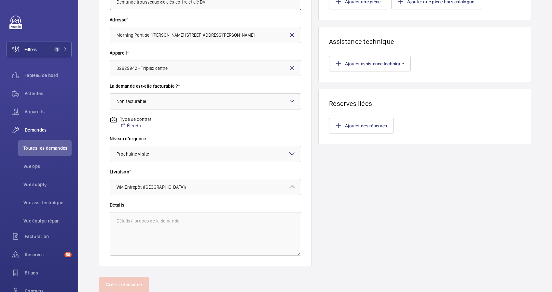
type input "Demande trousseaux de clés coffre et clé DV"
click at [165, 220] on textarea at bounding box center [205, 234] width 191 height 44
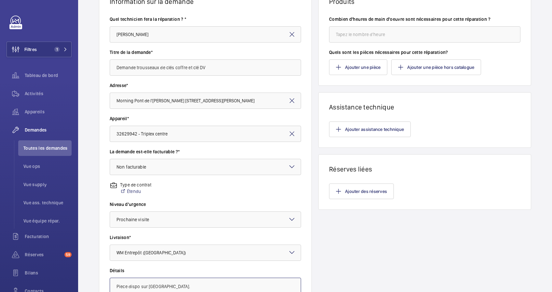
scroll to position [21, 0]
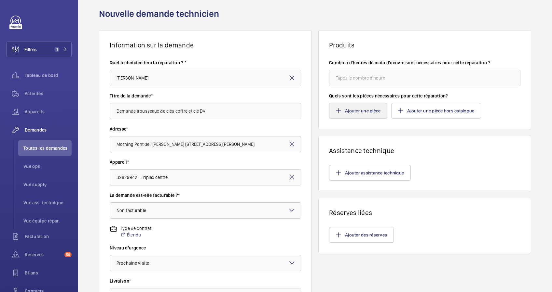
type textarea "Piece dispo sur Nanterre."
click at [356, 108] on button "Ajouter une pièce" at bounding box center [358, 111] width 58 height 16
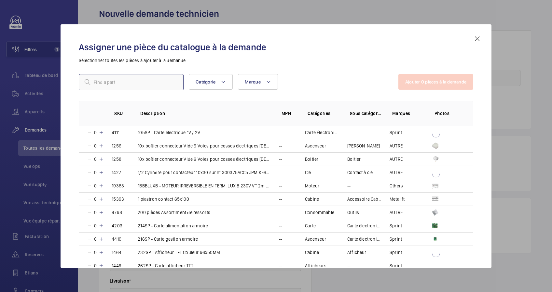
click at [138, 85] on input "text" at bounding box center [131, 82] width 105 height 16
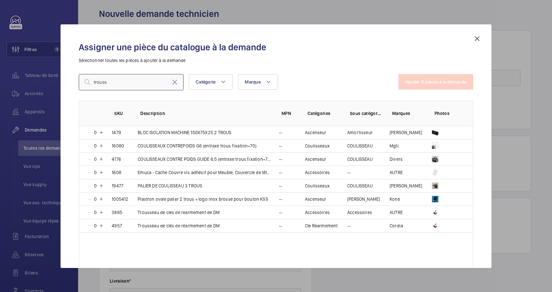
drag, startPoint x: 120, startPoint y: 83, endPoint x: 93, endPoint y: 81, distance: 26.7
click at [97, 82] on input "trouss" at bounding box center [131, 82] width 105 height 16
type input "t"
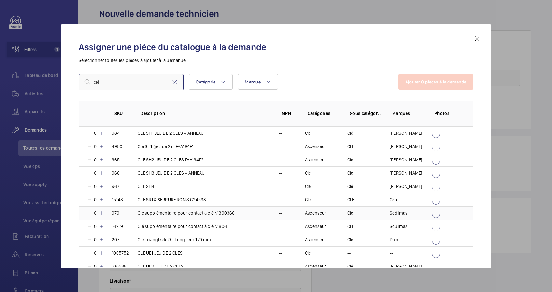
scroll to position [1083, 0]
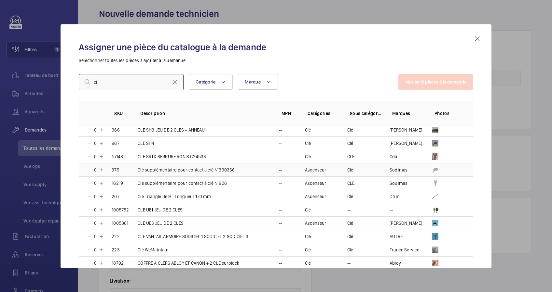
type input "c"
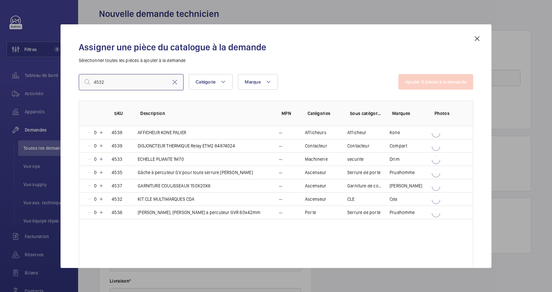
scroll to position [0, 0]
type input "4532"
click at [102, 198] on mat-icon at bounding box center [101, 199] width 5 height 5
click at [173, 83] on mat-icon at bounding box center [175, 82] width 8 height 8
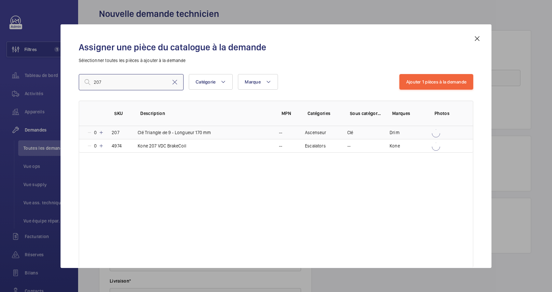
type input "207"
click at [103, 131] on mat-icon at bounding box center [101, 132] width 5 height 5
click at [414, 82] on button "Ajouter 2 pièces à la demande" at bounding box center [436, 82] width 75 height 16
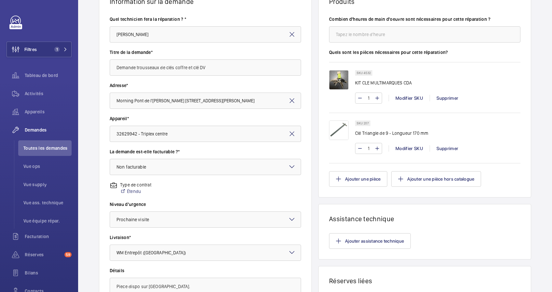
scroll to position [21, 0]
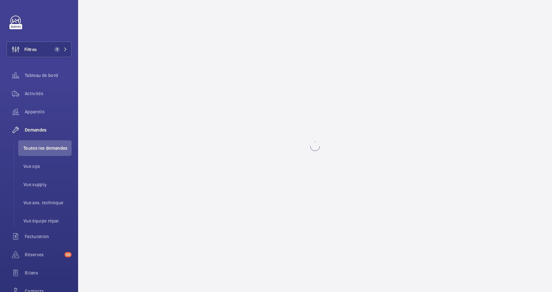
scroll to position [0, 0]
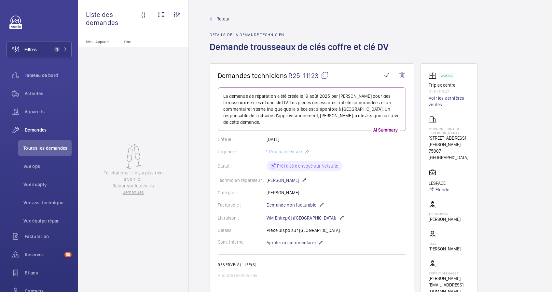
click at [61, 48] on span "1" at bounding box center [60, 49] width 16 height 5
click at [63, 49] on mat-icon at bounding box center [65, 49] width 4 height 4
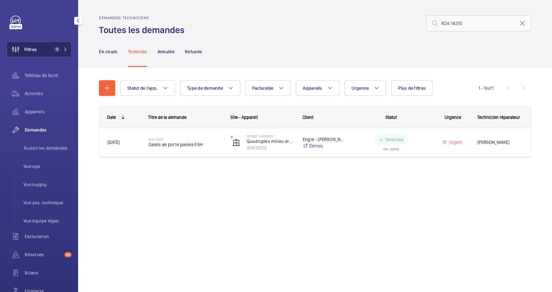
click at [64, 47] on span "1" at bounding box center [60, 49] width 16 height 5
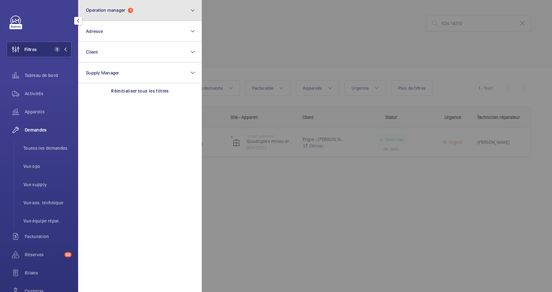
click at [169, 15] on button "Operation manager 1" at bounding box center [140, 10] width 124 height 21
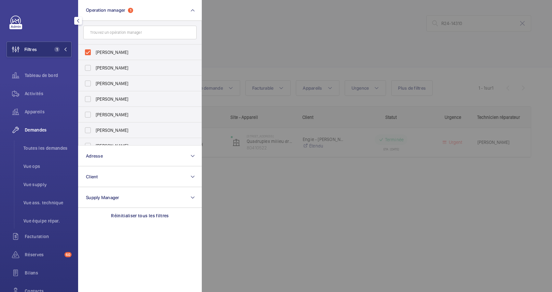
click at [233, 28] on div at bounding box center [478, 146] width 552 height 292
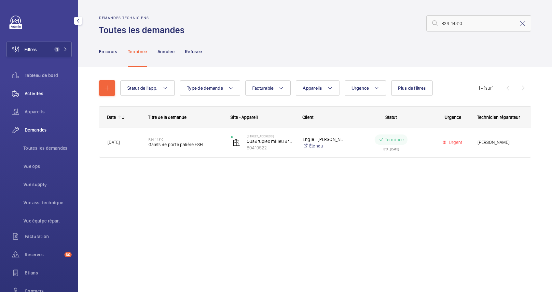
click at [39, 93] on span "Activités" at bounding box center [48, 93] width 47 height 7
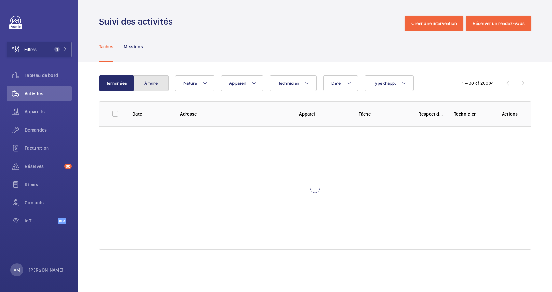
click at [146, 84] on button "À faire" at bounding box center [150, 83] width 35 height 16
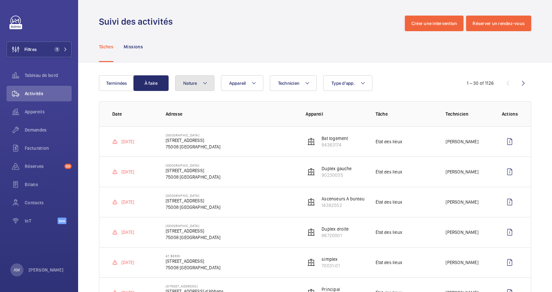
click at [206, 78] on button "Nature" at bounding box center [194, 83] width 39 height 16
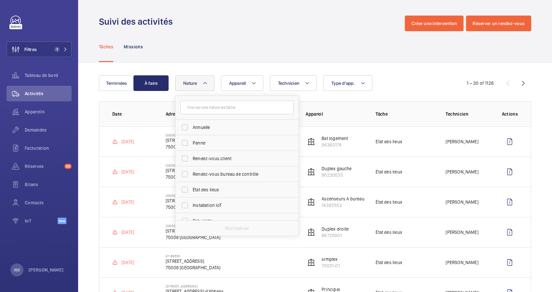
click at [211, 113] on input "text" at bounding box center [236, 108] width 113 height 14
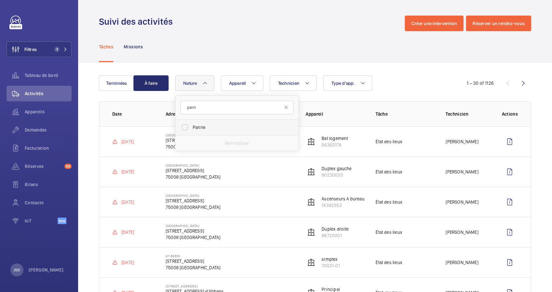
type input "pann"
click at [189, 125] on label "Panne" at bounding box center [231, 128] width 113 height 16
click at [189, 125] on input "Panne" at bounding box center [184, 127] width 13 height 13
checkbox input "true"
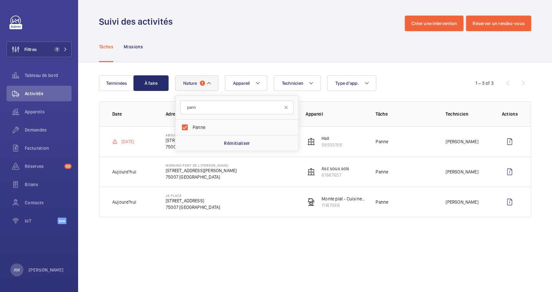
click at [278, 55] on div "Tâches Missions" at bounding box center [315, 46] width 432 height 31
